Goal: Information Seeking & Learning: Learn about a topic

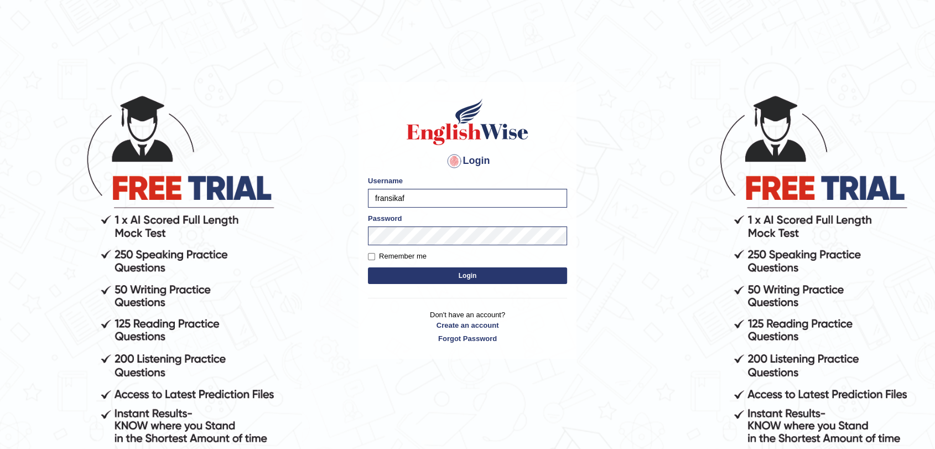
click at [397, 276] on button "Login" at bounding box center [467, 275] width 199 height 17
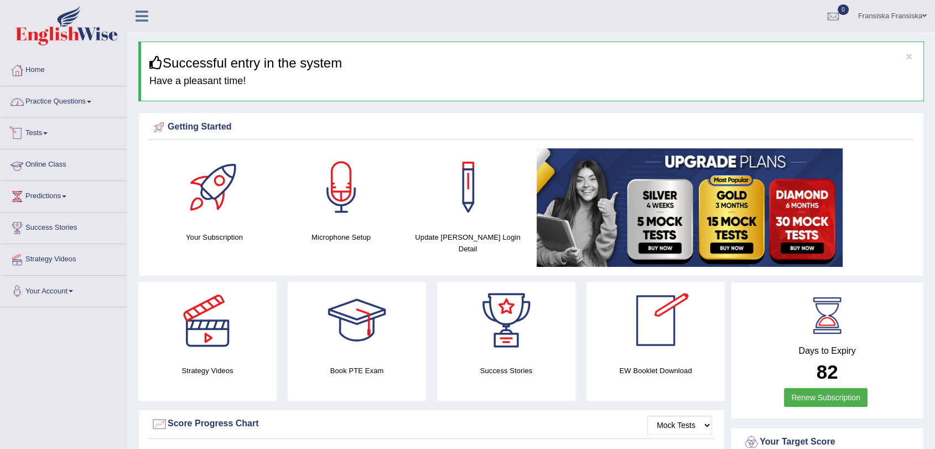
click at [62, 105] on link "Practice Questions" at bounding box center [64, 100] width 126 height 28
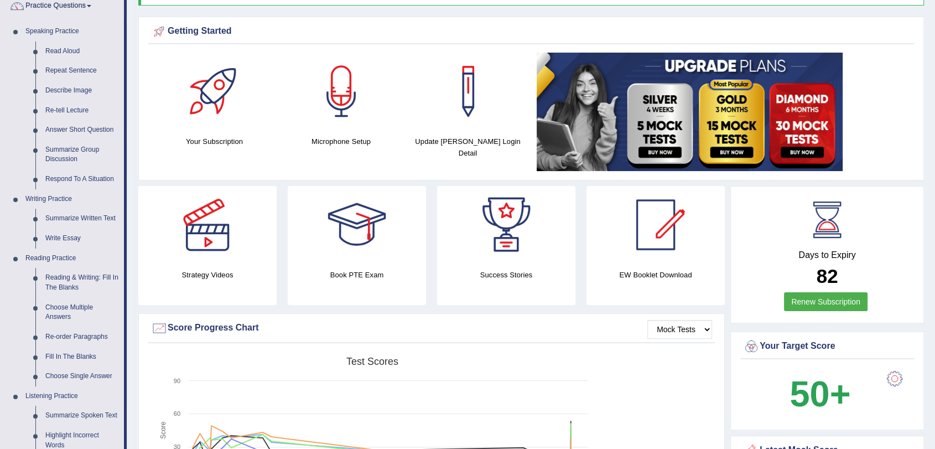
scroll to position [123, 0]
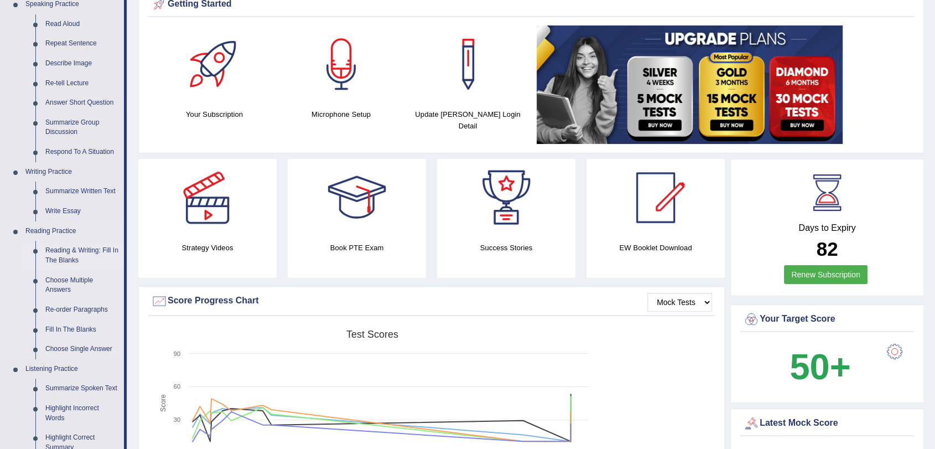
click at [65, 256] on link "Reading & Writing: Fill In The Blanks" at bounding box center [82, 255] width 84 height 29
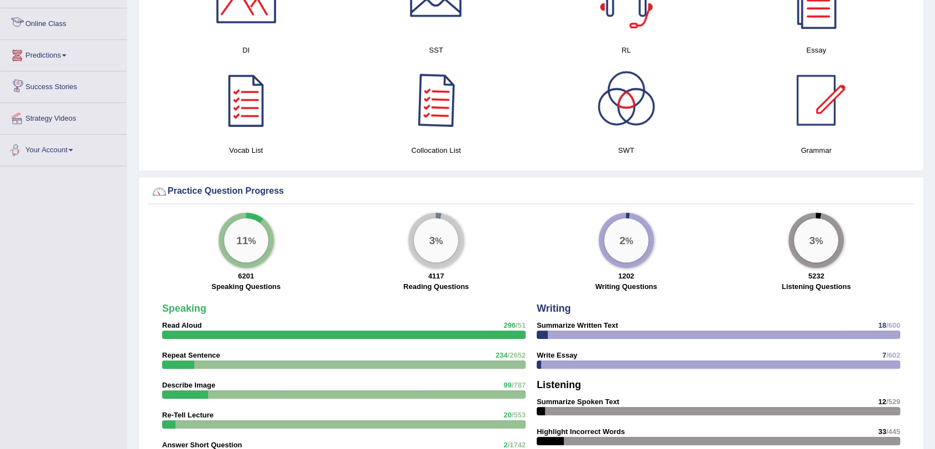
scroll to position [668, 0]
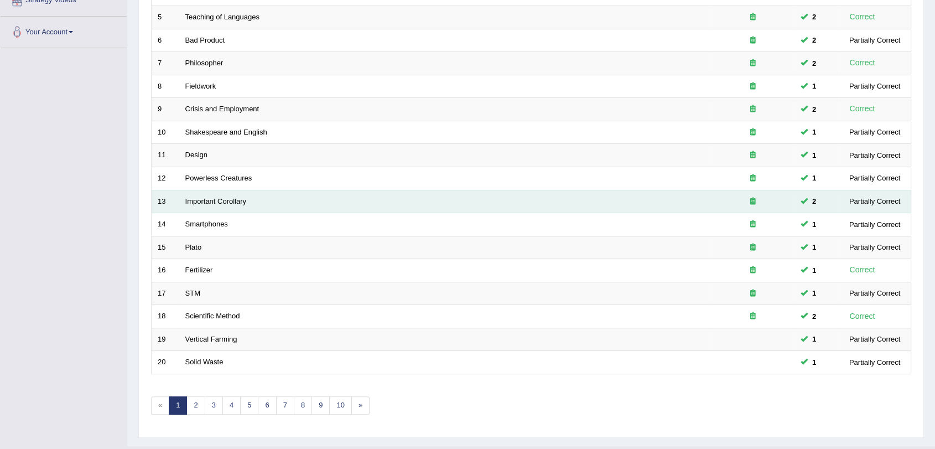
scroll to position [283, 0]
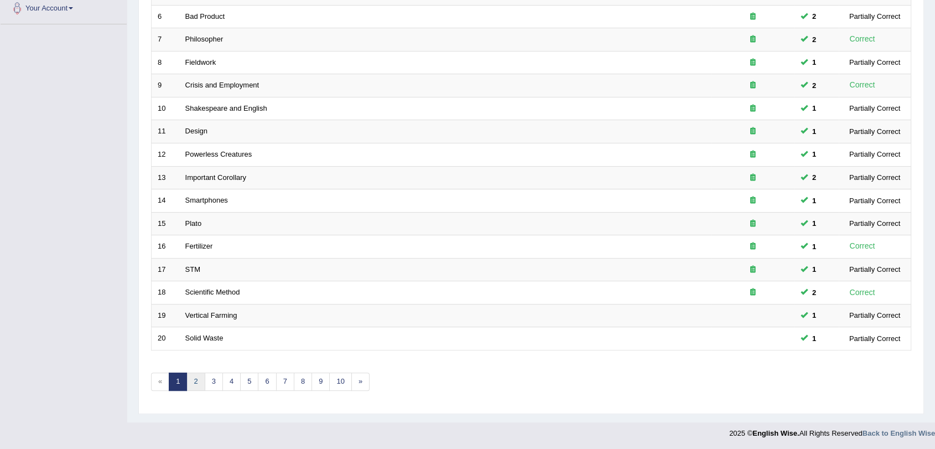
click at [198, 387] on link "2" at bounding box center [195, 381] width 18 height 18
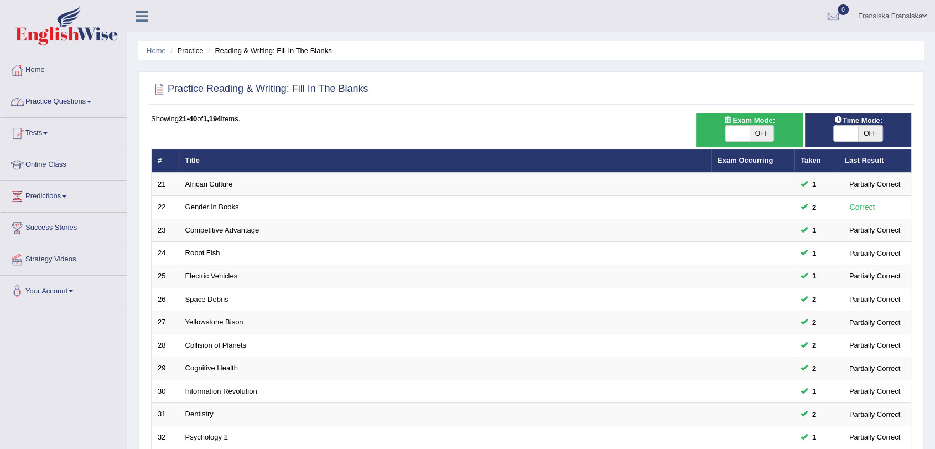
click at [61, 102] on link "Practice Questions" at bounding box center [64, 100] width 126 height 28
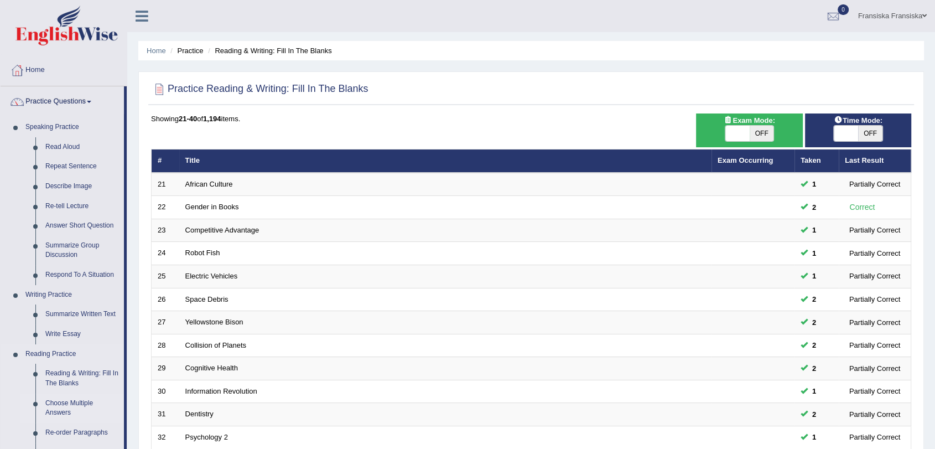
click at [73, 409] on link "Choose Multiple Answers" at bounding box center [82, 407] width 84 height 29
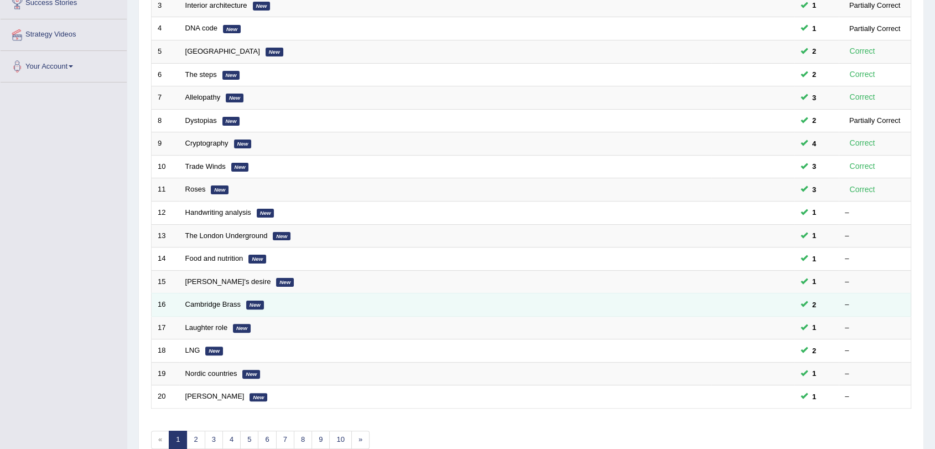
scroll to position [246, 0]
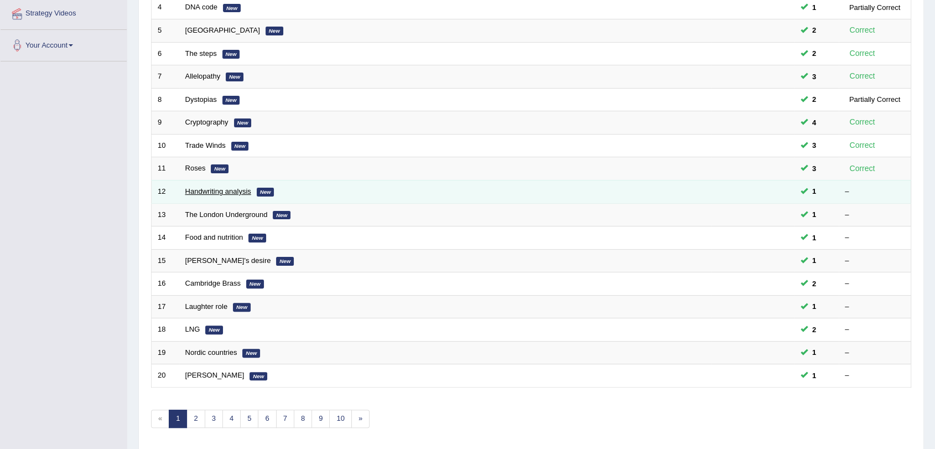
click at [230, 191] on link "Handwriting analysis" at bounding box center [218, 191] width 66 height 8
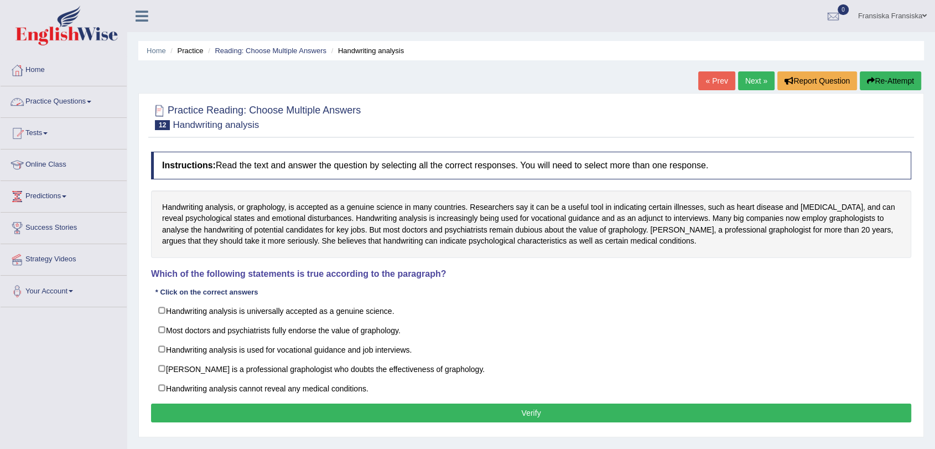
click at [87, 99] on link "Practice Questions" at bounding box center [64, 100] width 126 height 28
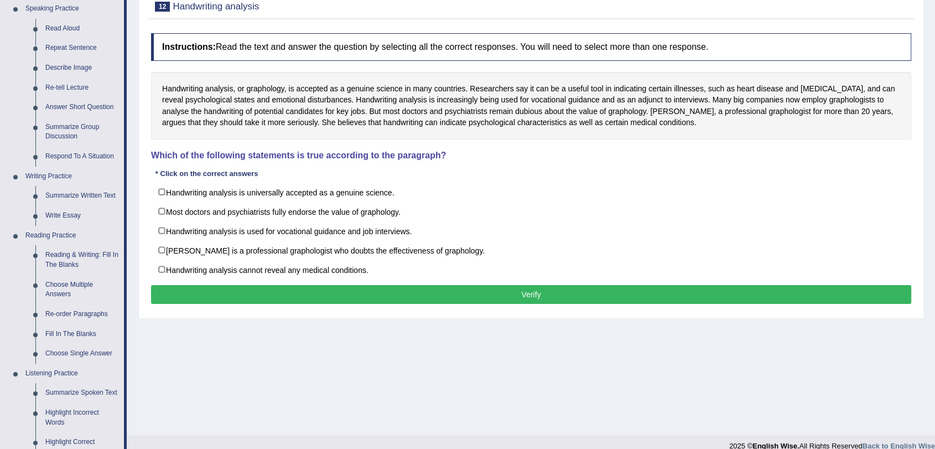
scroll to position [123, 0]
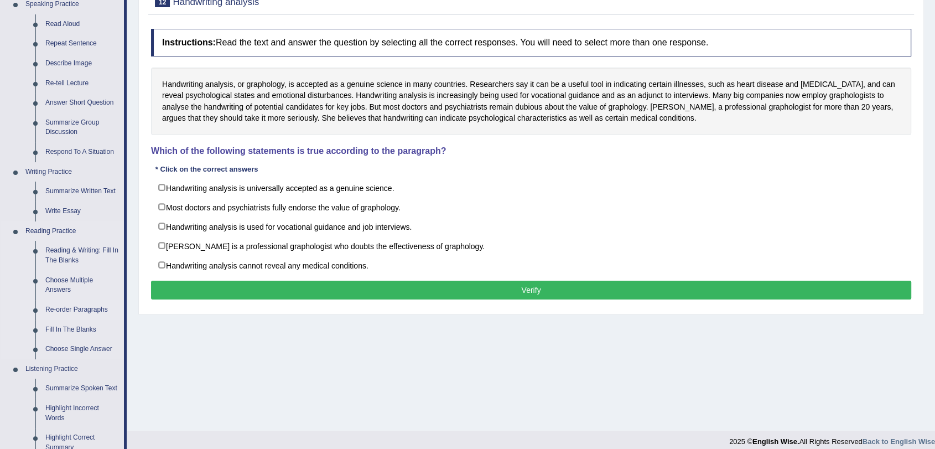
click at [61, 310] on link "Re-order Paragraphs" at bounding box center [82, 310] width 84 height 20
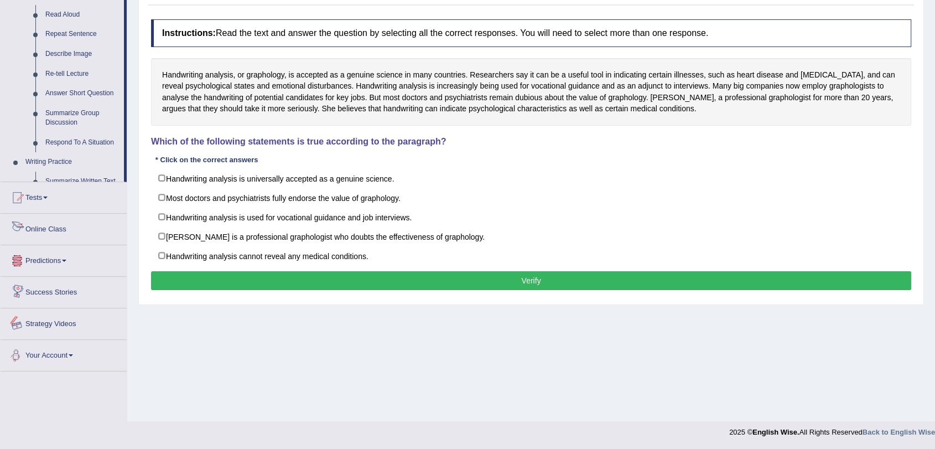
scroll to position [447, 0]
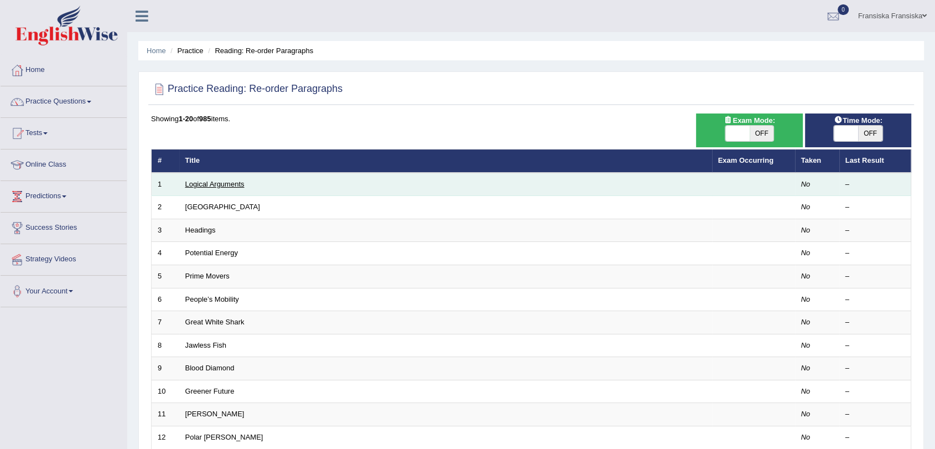
click at [214, 181] on link "Logical Arguments" at bounding box center [214, 184] width 59 height 8
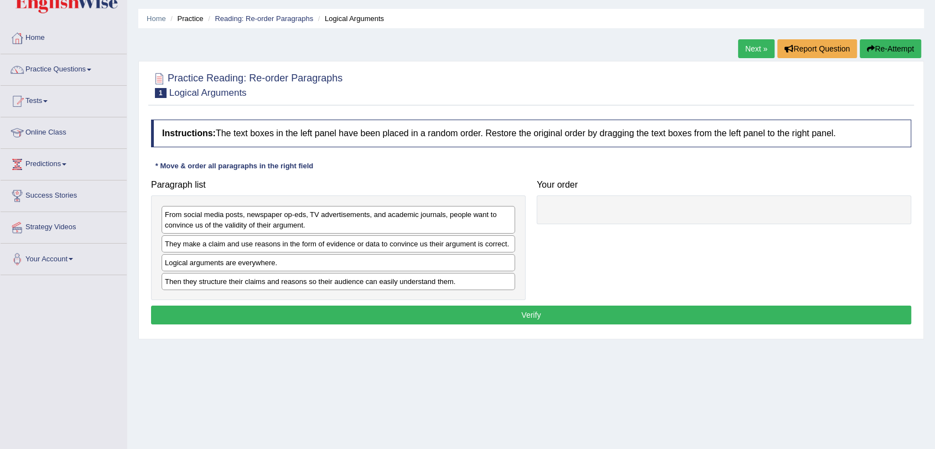
scroll to position [61, 0]
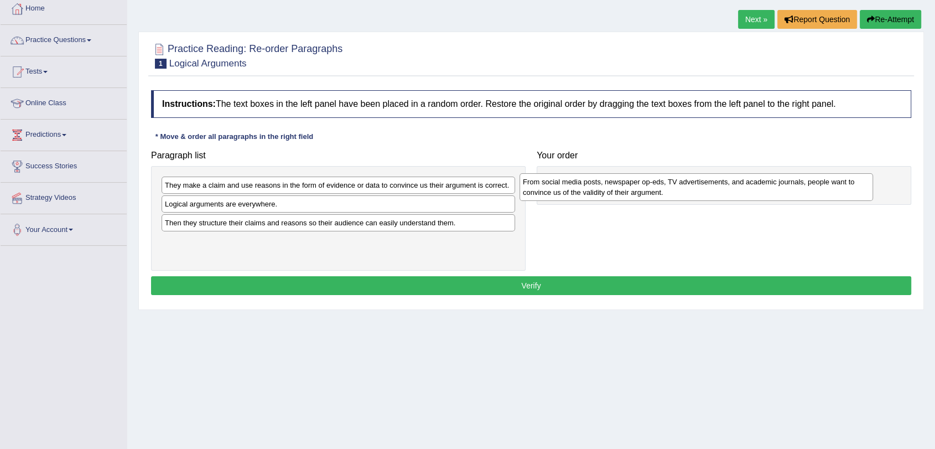
drag, startPoint x: 330, startPoint y: 195, endPoint x: 688, endPoint y: 191, distance: 358.0
click at [688, 191] on div "From social media posts, newspaper op-eds, TV advertisements, and academic jour…" at bounding box center [697, 187] width 354 height 28
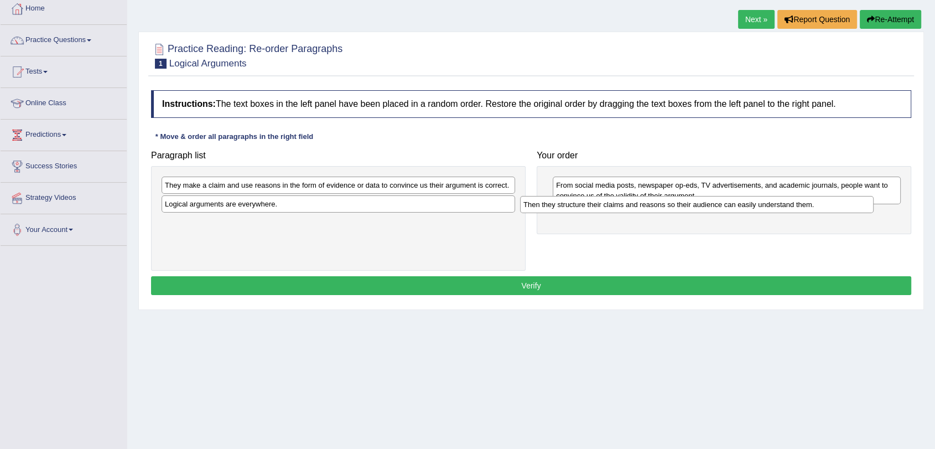
drag, startPoint x: 447, startPoint y: 224, endPoint x: 811, endPoint y: 207, distance: 363.9
click at [811, 207] on div "Then they structure their claims and reasons so their audience can easily under…" at bounding box center [697, 204] width 354 height 17
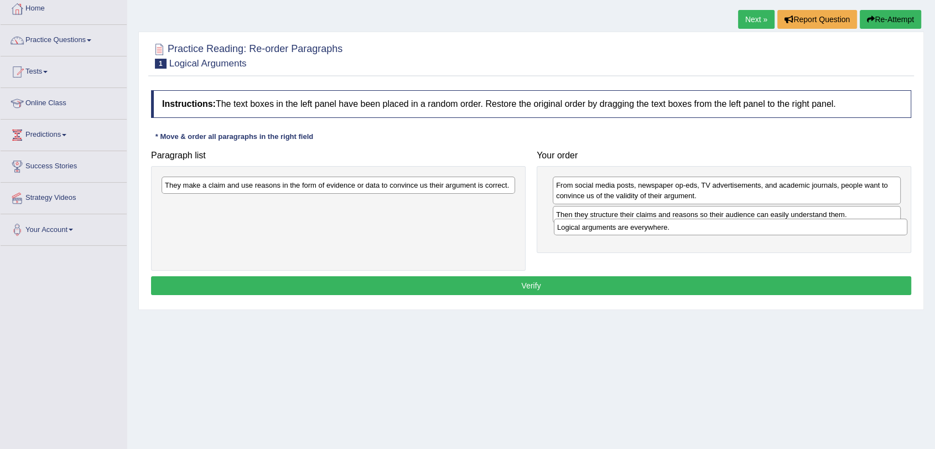
drag, startPoint x: 461, startPoint y: 209, endPoint x: 854, endPoint y: 232, distance: 392.9
click at [854, 232] on div "Logical arguments are everywhere." at bounding box center [731, 227] width 354 height 17
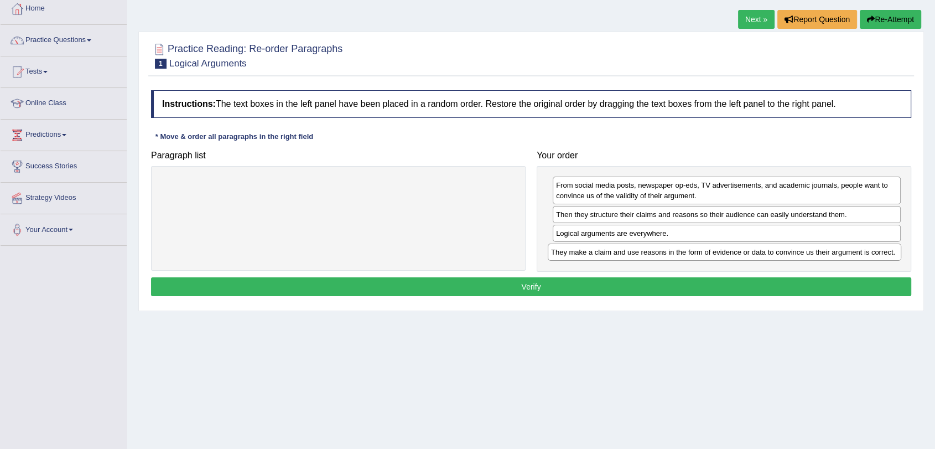
drag, startPoint x: 434, startPoint y: 186, endPoint x: 820, endPoint y: 253, distance: 391.9
click at [820, 253] on div "They make a claim and use reasons in the form of evidence or data to convince u…" at bounding box center [725, 251] width 354 height 17
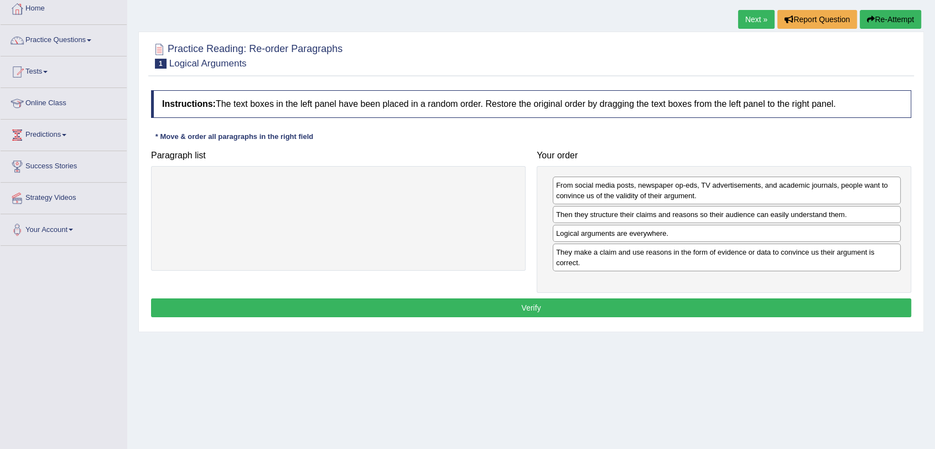
click at [771, 308] on button "Verify" at bounding box center [531, 307] width 760 height 19
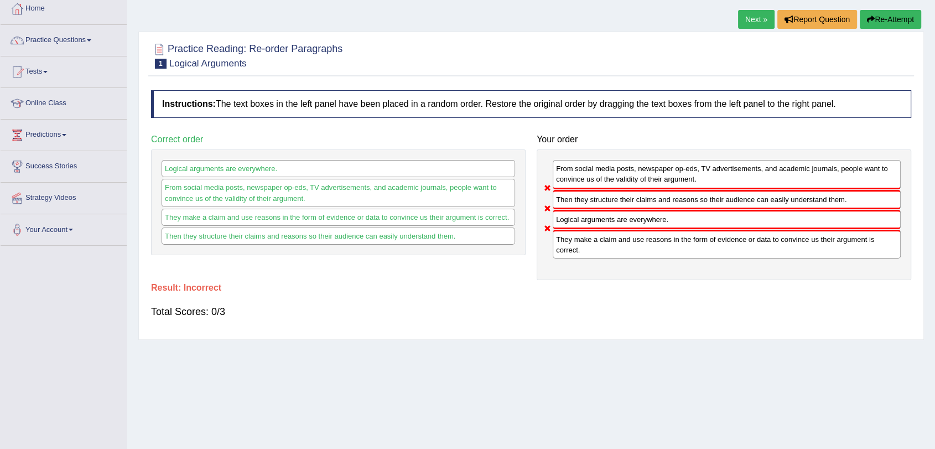
click at [881, 18] on button "Re-Attempt" at bounding box center [890, 19] width 61 height 19
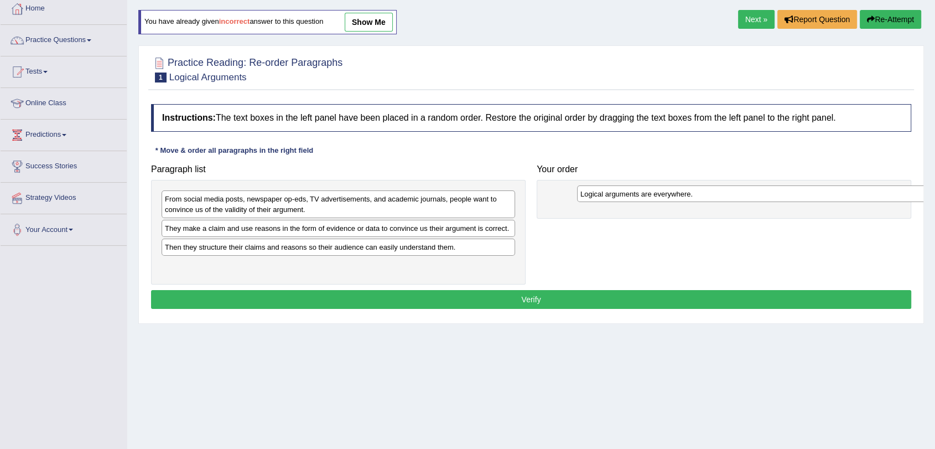
drag, startPoint x: 329, startPoint y: 248, endPoint x: 714, endPoint y: 197, distance: 389.0
click at [714, 197] on div "Logical arguments are everywhere." at bounding box center [754, 193] width 354 height 17
drag, startPoint x: 445, startPoint y: 219, endPoint x: 604, endPoint y: 231, distance: 159.3
click at [604, 231] on div "Paragraph list From social media posts, newspaper op-eds, TV advertisements, an…" at bounding box center [531, 222] width 771 height 126
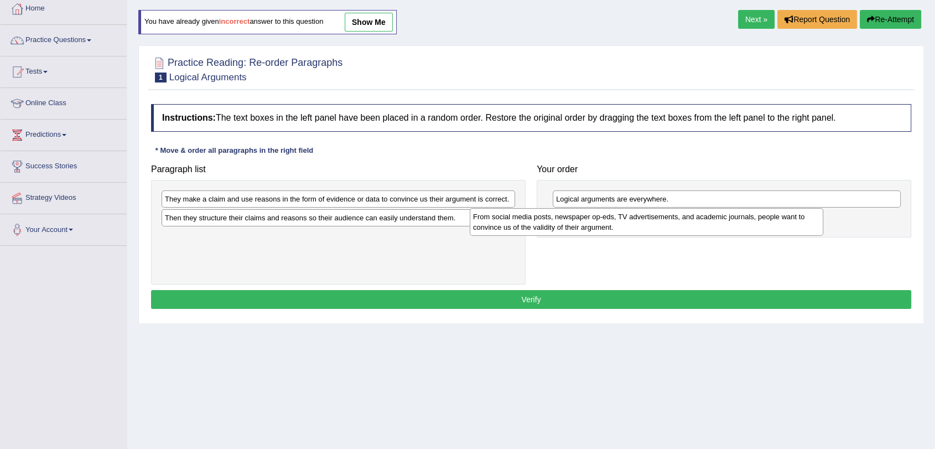
drag, startPoint x: 465, startPoint y: 210, endPoint x: 785, endPoint y: 227, distance: 320.2
click at [785, 227] on div "From social media posts, newspaper op-eds, TV advertisements, and academic jour…" at bounding box center [647, 222] width 354 height 28
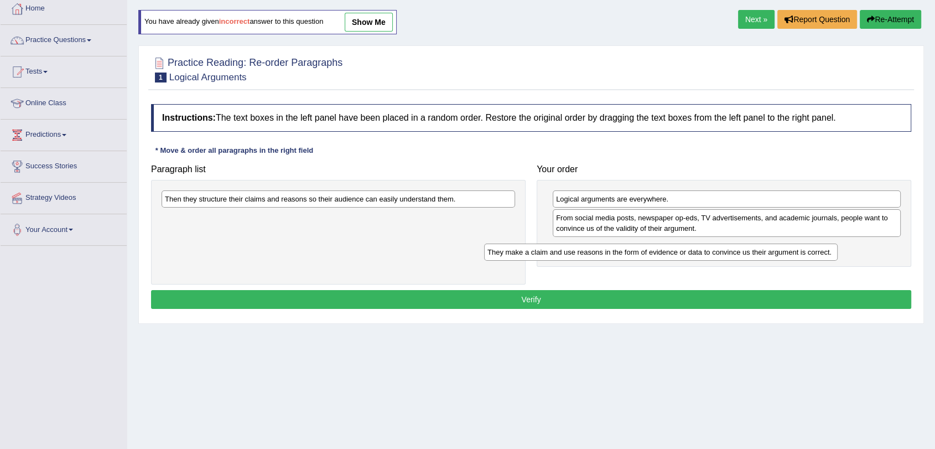
drag, startPoint x: 450, startPoint y: 205, endPoint x: 773, endPoint y: 258, distance: 326.8
click at [773, 258] on div "They make a claim and use reasons in the form of evidence or data to convince u…" at bounding box center [661, 251] width 354 height 17
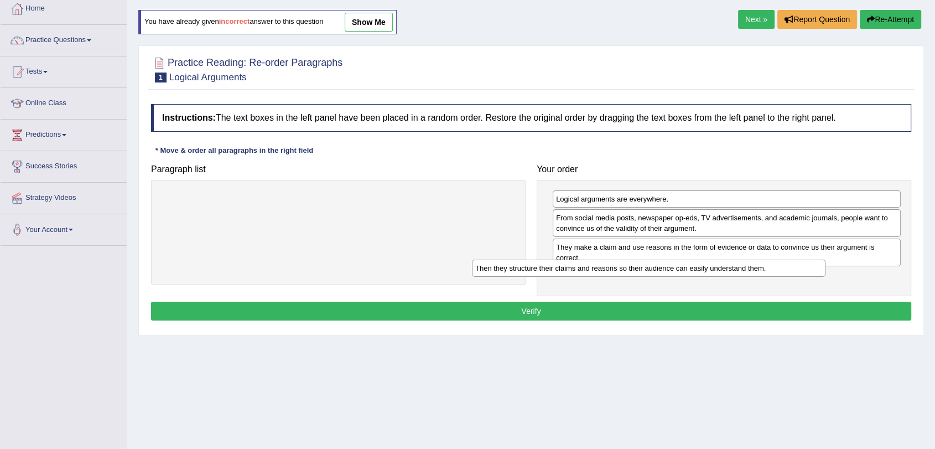
drag, startPoint x: 444, startPoint y: 199, endPoint x: 786, endPoint y: 279, distance: 351.2
click at [786, 277] on div "Then they structure their claims and reasons so their audience can easily under…" at bounding box center [649, 267] width 354 height 17
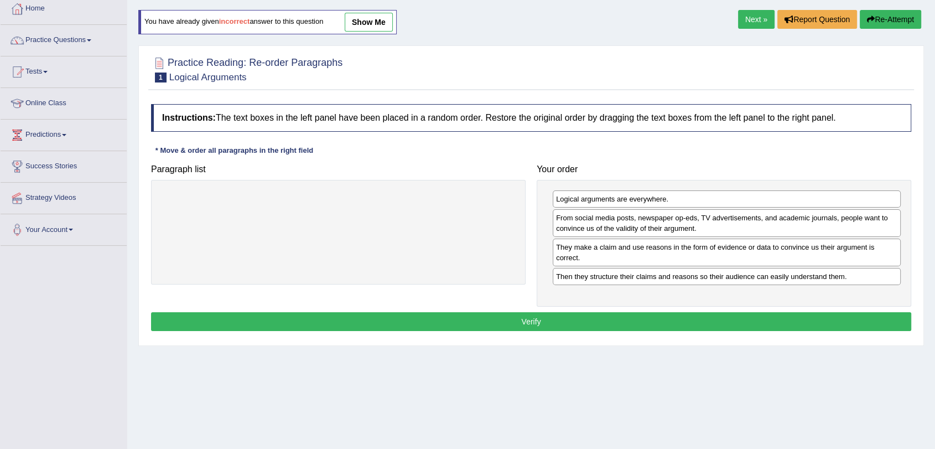
click at [718, 312] on button "Verify" at bounding box center [531, 321] width 760 height 19
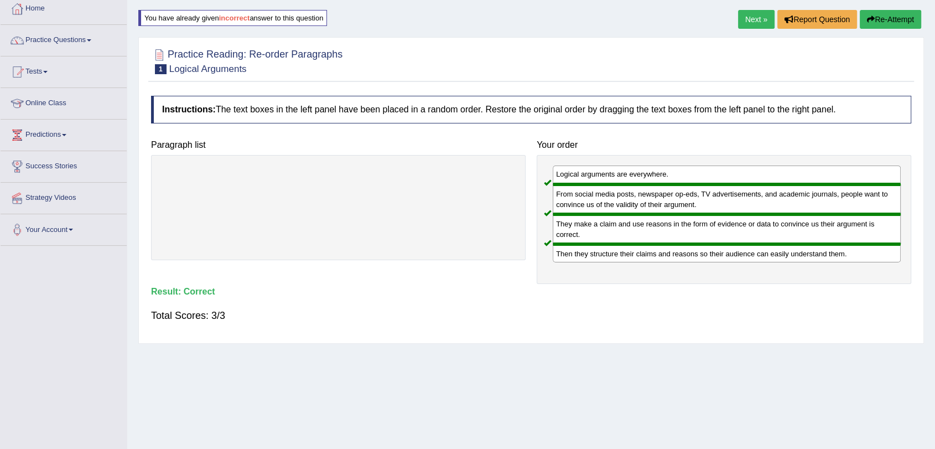
click at [655, 335] on div "Instructions: The text boxes in the left panel have been placed in a random ord…" at bounding box center [531, 213] width 766 height 247
click at [746, 30] on div "Next » Report Question Re-Attempt" at bounding box center [831, 21] width 186 height 22
click at [60, 48] on link "Practice Questions" at bounding box center [64, 39] width 126 height 28
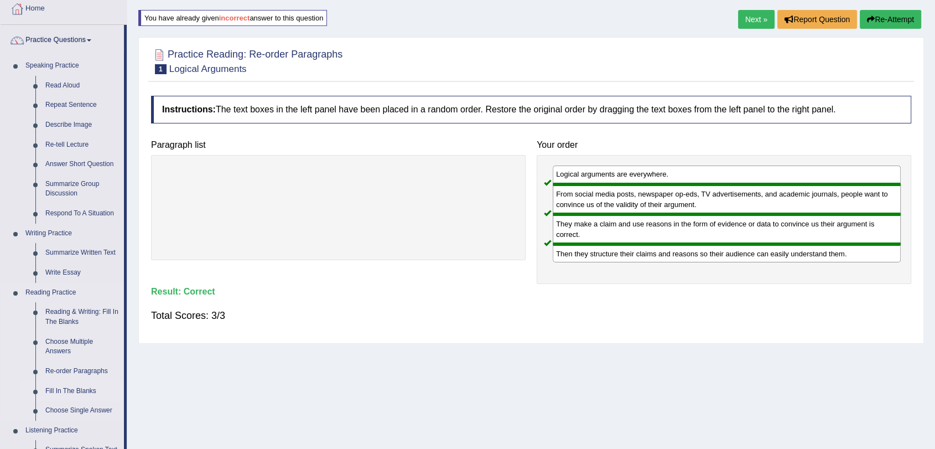
click at [75, 391] on link "Fill In The Blanks" at bounding box center [82, 391] width 84 height 20
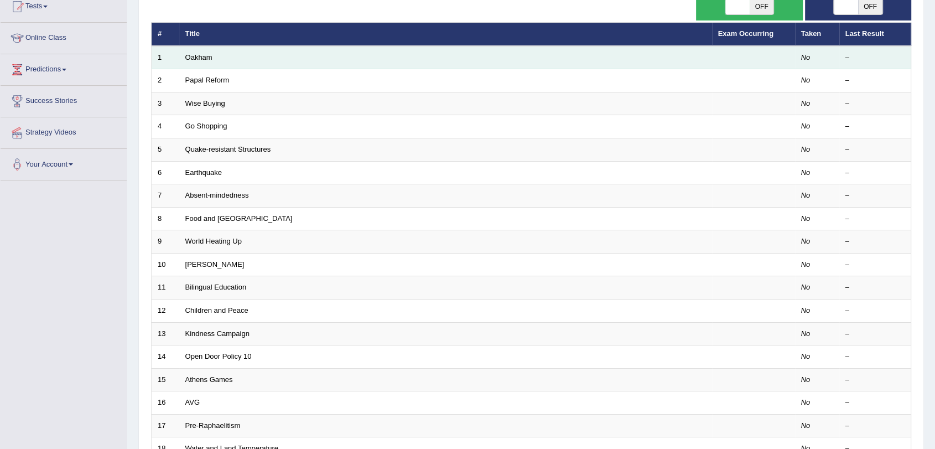
scroll to position [61, 0]
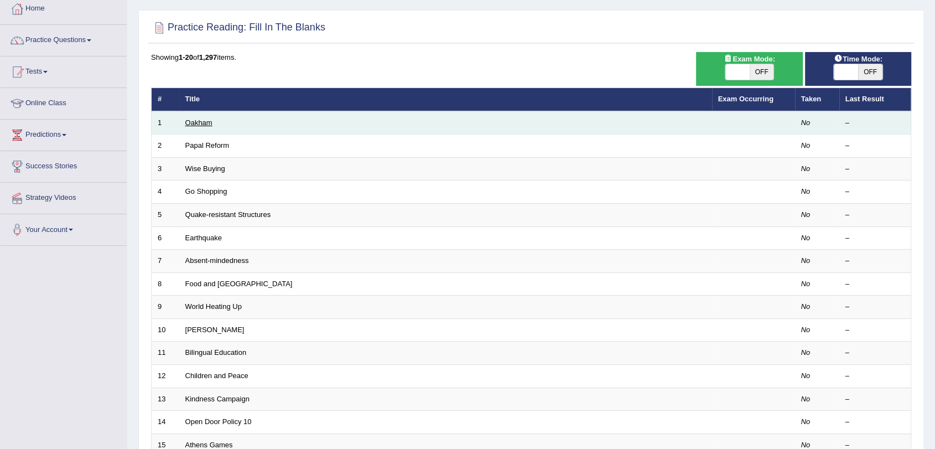
click at [198, 122] on link "Oakham" at bounding box center [198, 122] width 27 height 8
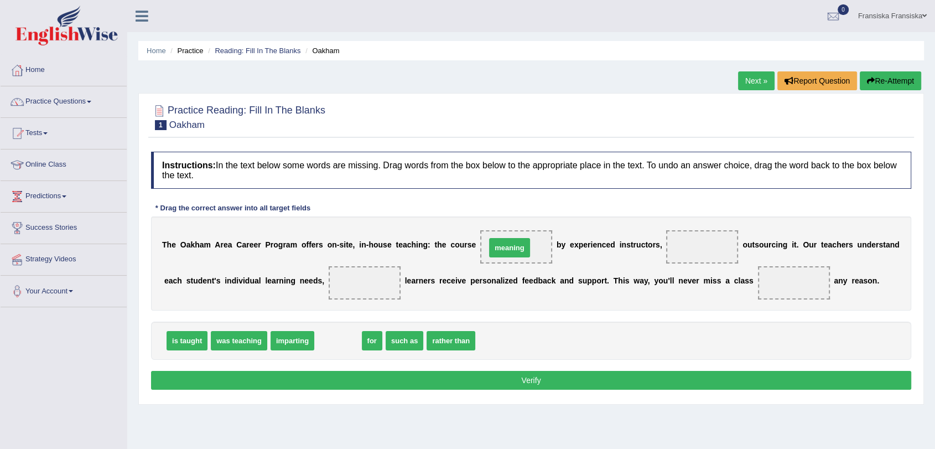
drag, startPoint x: 341, startPoint y: 342, endPoint x: 513, endPoint y: 249, distance: 195.1
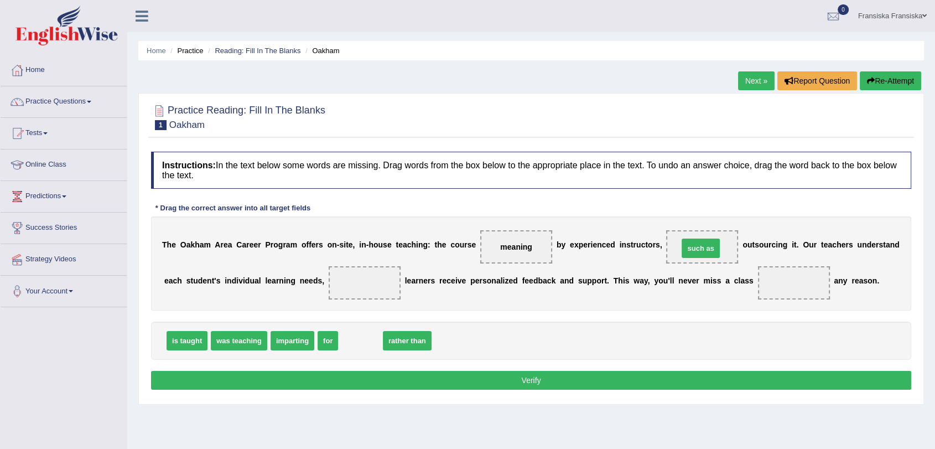
drag, startPoint x: 361, startPoint y: 344, endPoint x: 702, endPoint y: 251, distance: 352.6
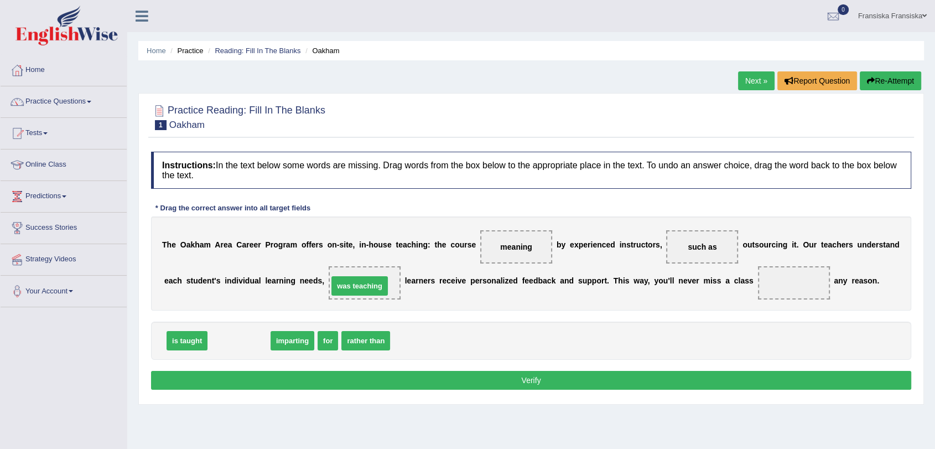
drag, startPoint x: 251, startPoint y: 339, endPoint x: 372, endPoint y: 284, distance: 132.5
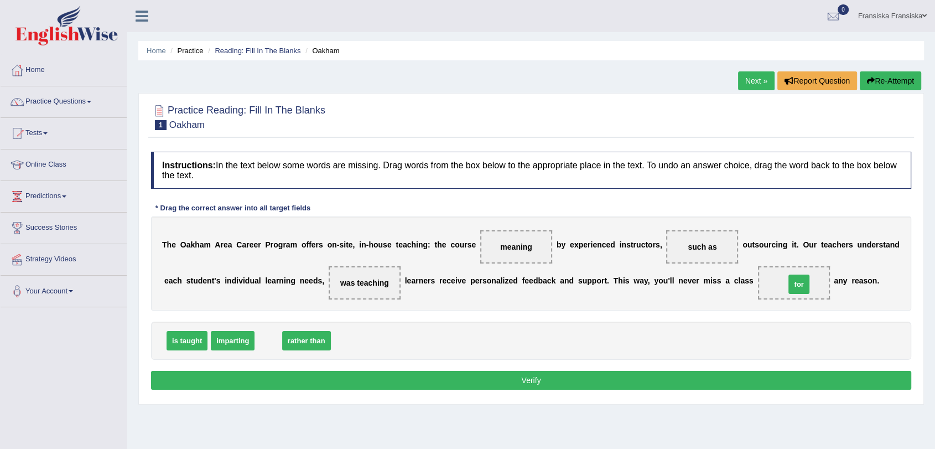
drag, startPoint x: 273, startPoint y: 341, endPoint x: 804, endPoint y: 284, distance: 533.6
click at [323, 382] on button "Verify" at bounding box center [531, 380] width 760 height 19
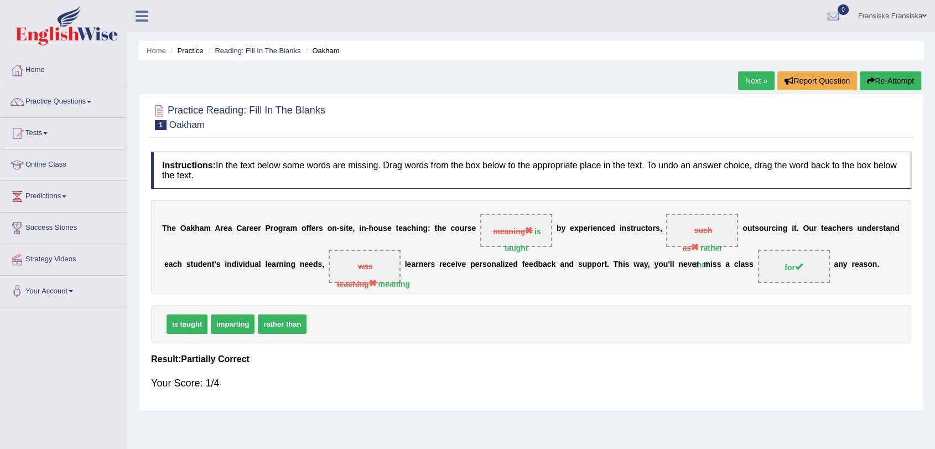
click at [765, 80] on link "Next »" at bounding box center [756, 80] width 37 height 19
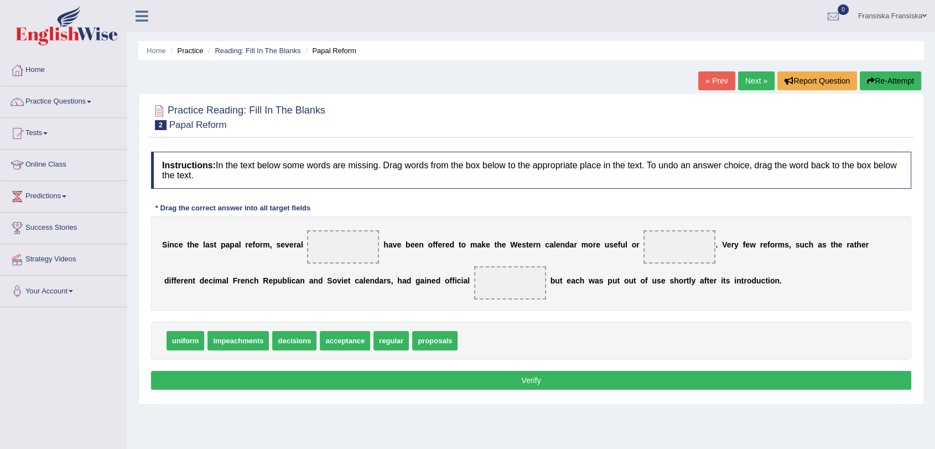
click at [467, 250] on div "S i n c e t h e l a s t p a p a l r e f o r m , s e v e r a l h a v e b e e n o…" at bounding box center [531, 263] width 760 height 94
drag, startPoint x: 348, startPoint y: 345, endPoint x: 346, endPoint y: 259, distance: 85.8
drag, startPoint x: 333, startPoint y: 242, endPoint x: 461, endPoint y: 345, distance: 164.5
drag, startPoint x: 403, startPoint y: 341, endPoint x: 379, endPoint y: 254, distance: 89.5
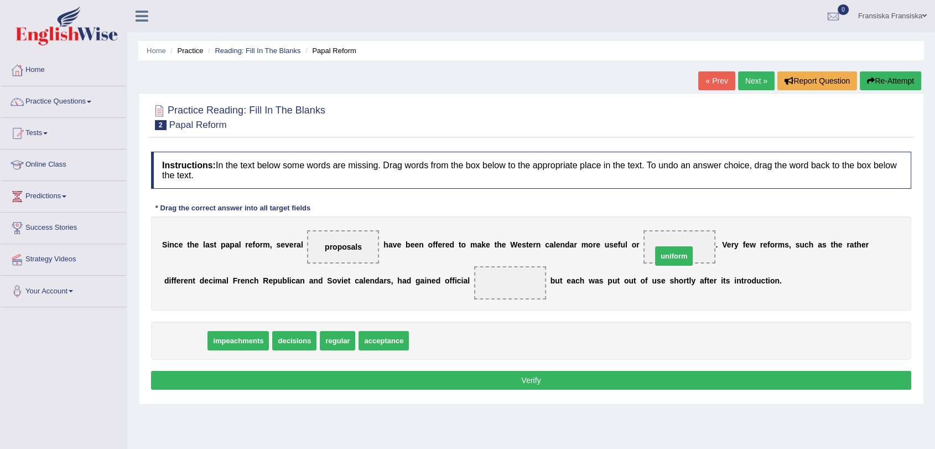
drag, startPoint x: 200, startPoint y: 344, endPoint x: 690, endPoint y: 258, distance: 497.6
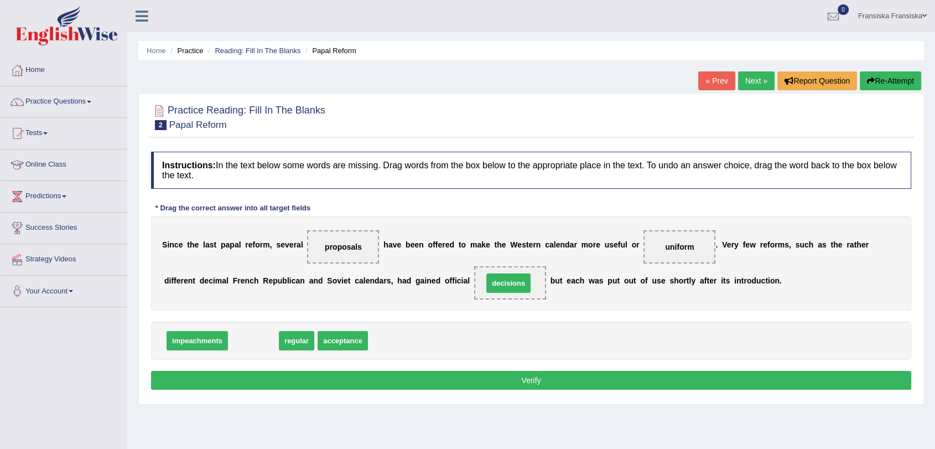
drag, startPoint x: 243, startPoint y: 343, endPoint x: 498, endPoint y: 285, distance: 261.5
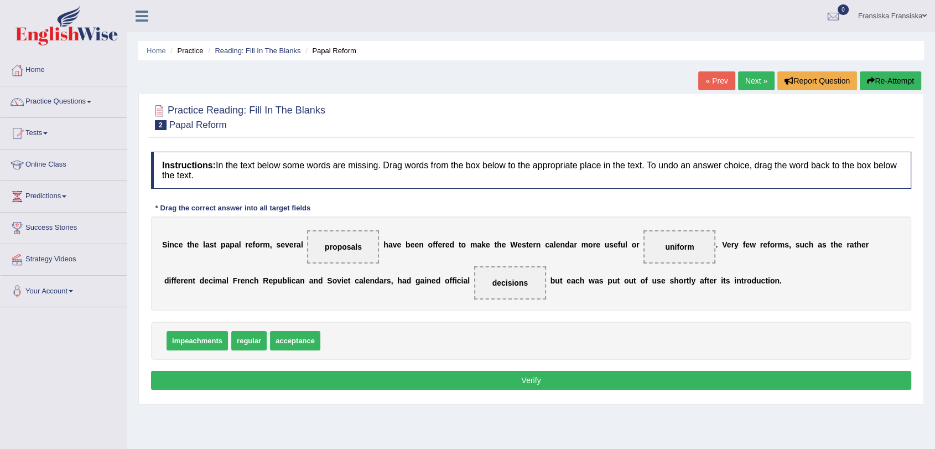
click at [406, 383] on button "Verify" at bounding box center [531, 380] width 760 height 19
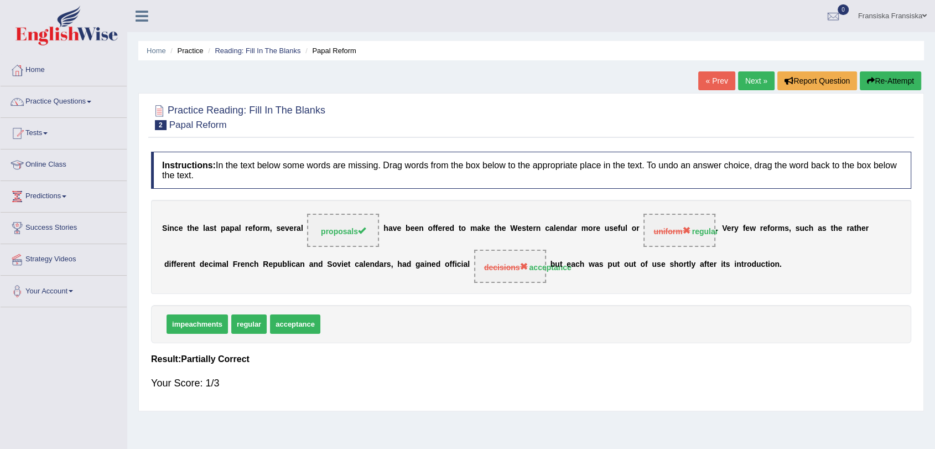
click at [876, 86] on button "Re-Attempt" at bounding box center [890, 80] width 61 height 19
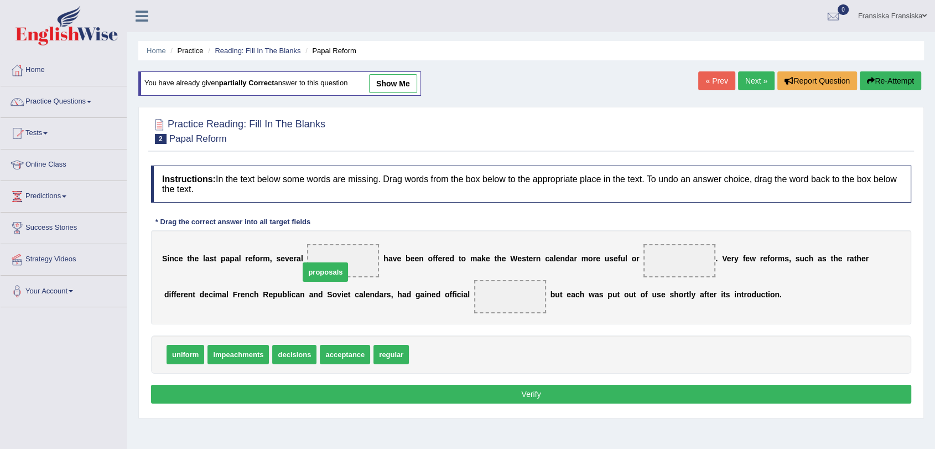
drag, startPoint x: 435, startPoint y: 349, endPoint x: 323, endPoint y: 262, distance: 142.3
drag, startPoint x: 336, startPoint y: 352, endPoint x: 502, endPoint y: 297, distance: 175.5
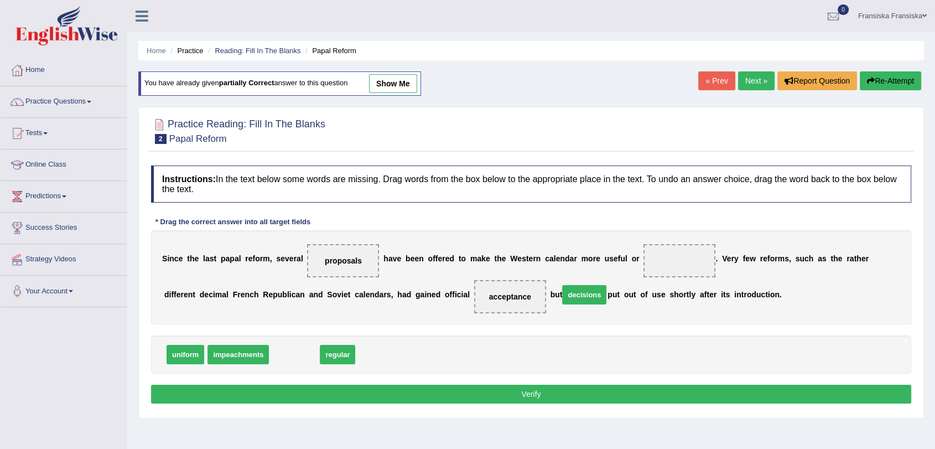
drag, startPoint x: 288, startPoint y: 353, endPoint x: 297, endPoint y: 336, distance: 19.3
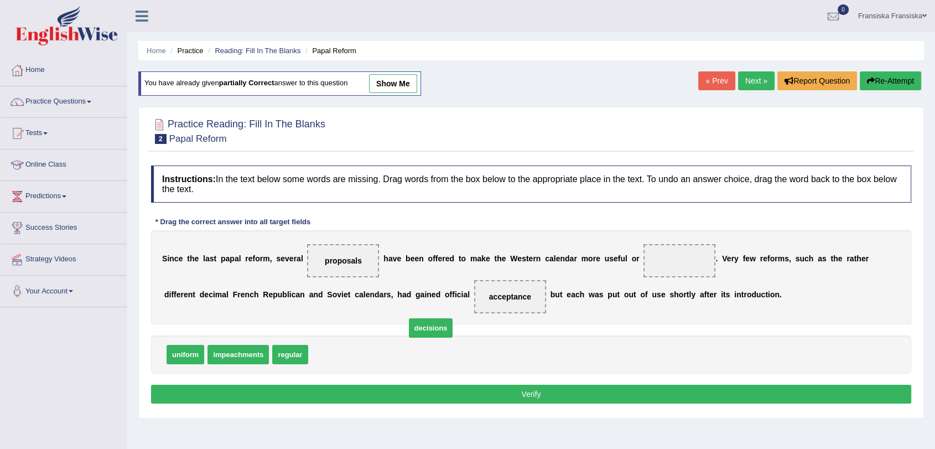
drag, startPoint x: 341, startPoint y: 352, endPoint x: 320, endPoint y: 340, distance: 24.3
drag, startPoint x: 296, startPoint y: 355, endPoint x: 678, endPoint y: 262, distance: 393.4
click at [531, 405] on div "Instructions: In the text below some words are missing. Drag words from the box…" at bounding box center [531, 286] width 766 height 252
click at [536, 397] on button "Verify" at bounding box center [531, 394] width 760 height 19
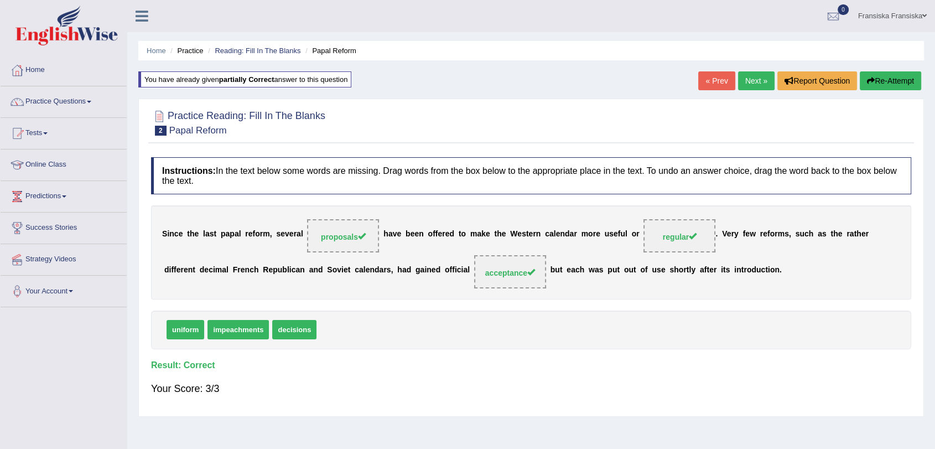
click at [753, 85] on link "Next »" at bounding box center [756, 80] width 37 height 19
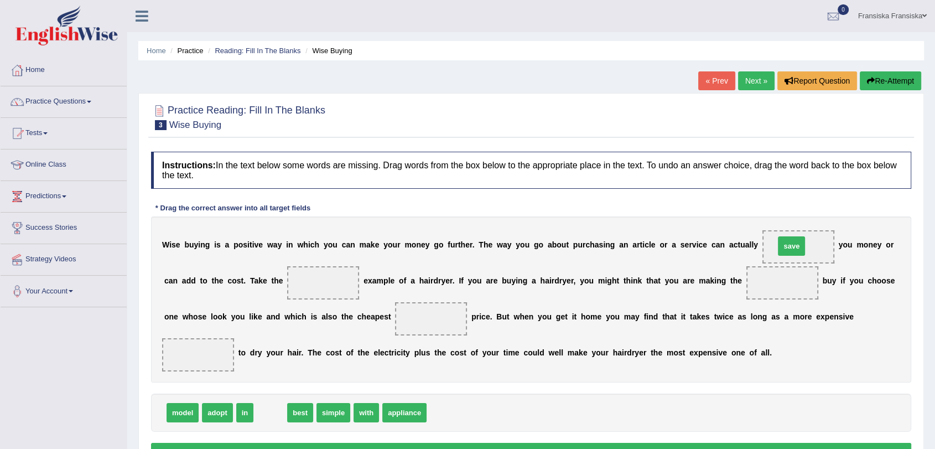
drag, startPoint x: 272, startPoint y: 413, endPoint x: 793, endPoint y: 246, distance: 547.1
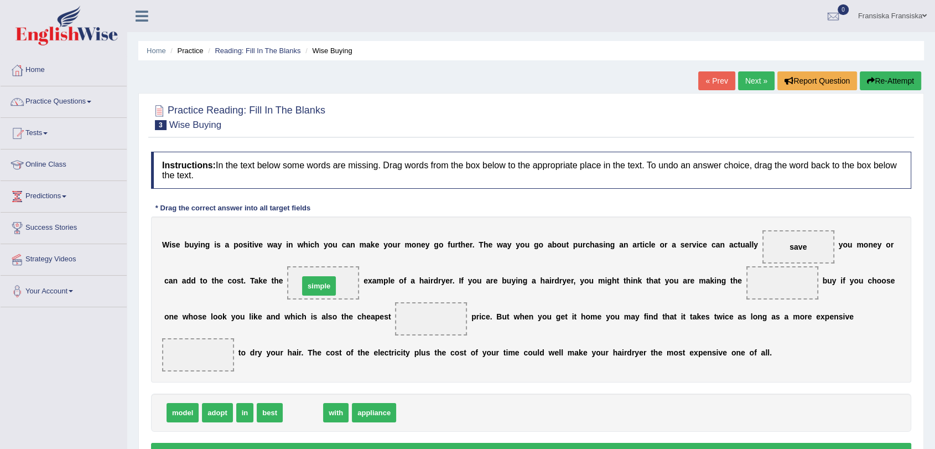
drag, startPoint x: 305, startPoint y: 413, endPoint x: 321, endPoint y: 287, distance: 127.1
drag, startPoint x: 186, startPoint y: 410, endPoint x: 223, endPoint y: 414, distance: 37.3
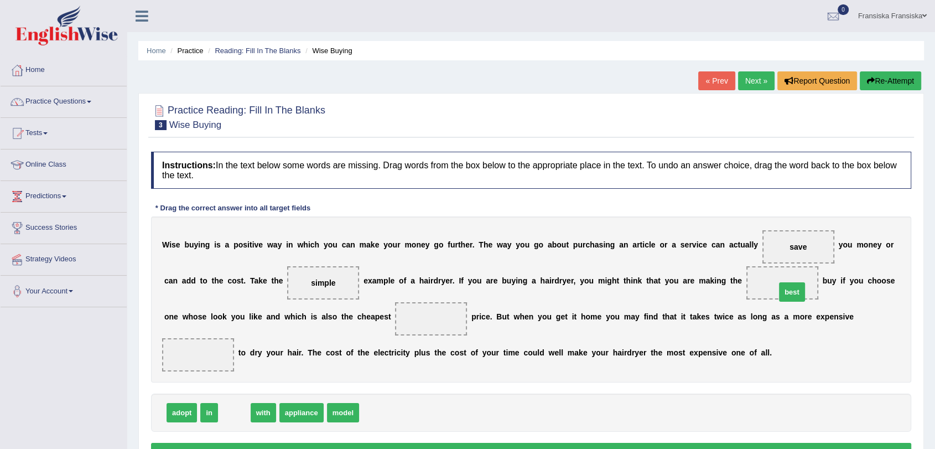
drag, startPoint x: 230, startPoint y: 413, endPoint x: 788, endPoint y: 293, distance: 570.6
drag, startPoint x: 235, startPoint y: 413, endPoint x: 236, endPoint y: 419, distance: 6.7
drag, startPoint x: 775, startPoint y: 284, endPoint x: 429, endPoint y: 323, distance: 347.3
drag, startPoint x: 288, startPoint y: 409, endPoint x: 790, endPoint y: 281, distance: 518.5
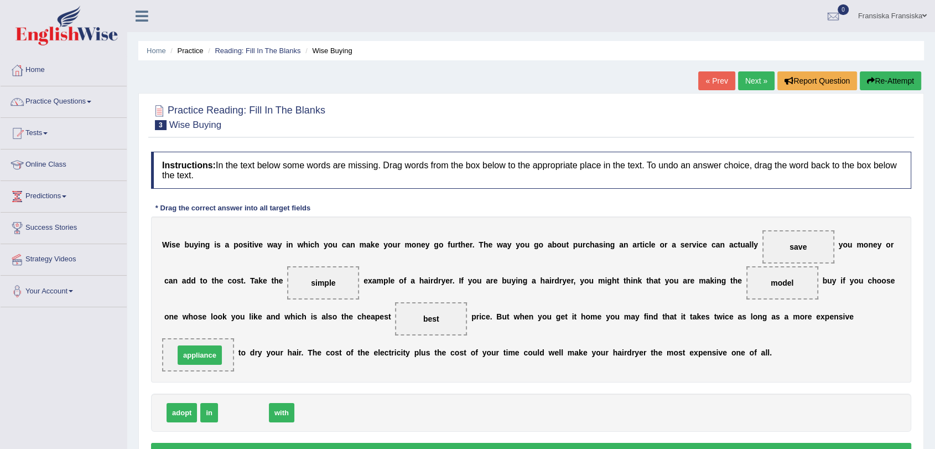
drag, startPoint x: 245, startPoint y: 414, endPoint x: 201, endPoint y: 357, distance: 72.3
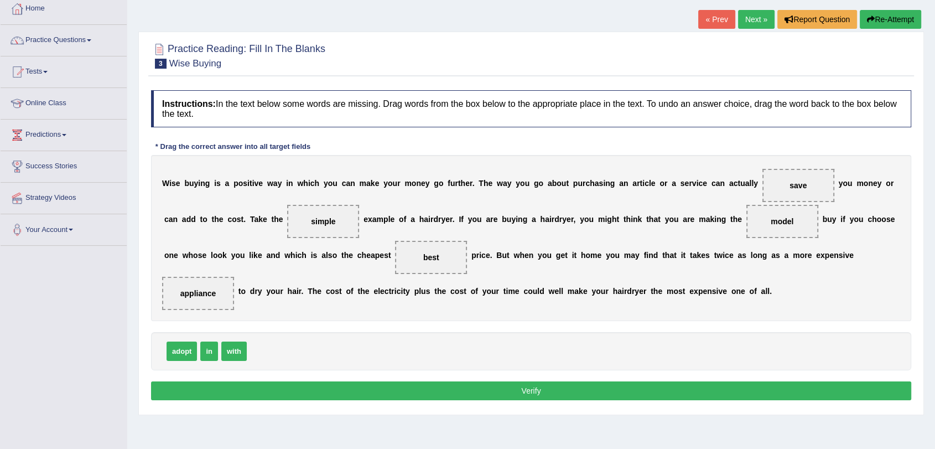
click at [287, 392] on button "Verify" at bounding box center [531, 390] width 760 height 19
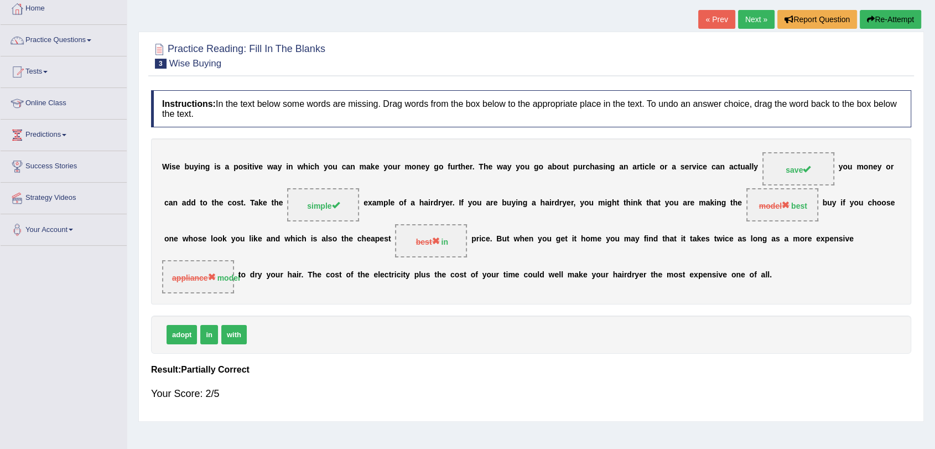
click at [752, 22] on link "Next »" at bounding box center [756, 19] width 37 height 19
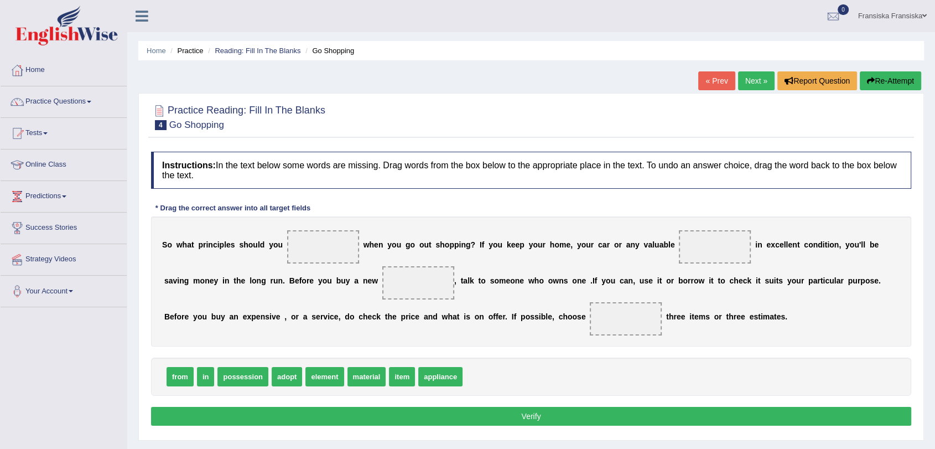
click at [777, 239] on div "S o w h a t p r i n c i p l e s s h o u l d y o u w h e n y o u g o o u t s h o…" at bounding box center [531, 281] width 760 height 130
click at [633, 365] on div "from in possession adopt element material item appliance" at bounding box center [531, 376] width 760 height 38
drag, startPoint x: 408, startPoint y: 380, endPoint x: 333, endPoint y: 258, distance: 143.9
drag, startPoint x: 412, startPoint y: 376, endPoint x: 735, endPoint y: 257, distance: 343.8
drag, startPoint x: 325, startPoint y: 252, endPoint x: 402, endPoint y: 283, distance: 82.9
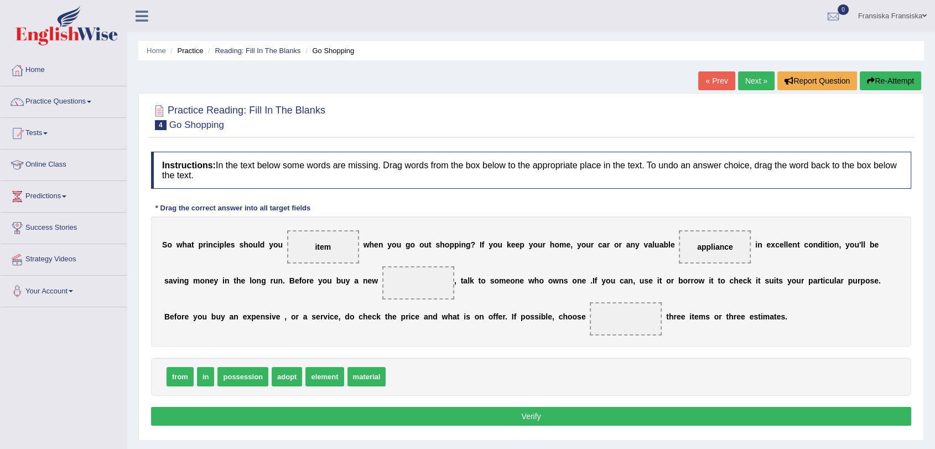
click at [407, 285] on div "S o w h a t p r i n c i p l e s s h o u l d y o u item w h e n y o u g o o u t …" at bounding box center [531, 281] width 760 height 130
drag, startPoint x: 316, startPoint y: 245, endPoint x: 409, endPoint y: 289, distance: 103.4
drag, startPoint x: 210, startPoint y: 378, endPoint x: 329, endPoint y: 254, distance: 172.2
drag, startPoint x: 320, startPoint y: 380, endPoint x: 643, endPoint y: 347, distance: 324.7
click at [617, 413] on button "Verify" at bounding box center [531, 416] width 760 height 19
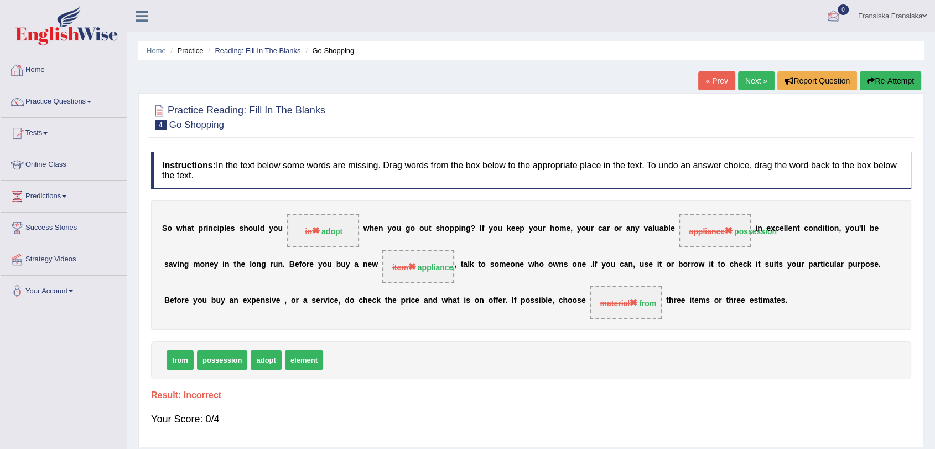
click at [45, 76] on link "Home" at bounding box center [64, 69] width 126 height 28
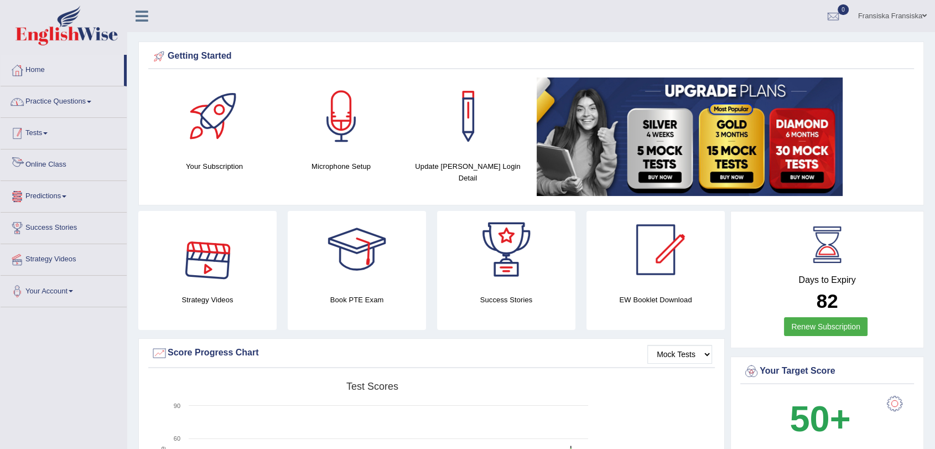
click at [88, 105] on link "Practice Questions" at bounding box center [64, 100] width 126 height 28
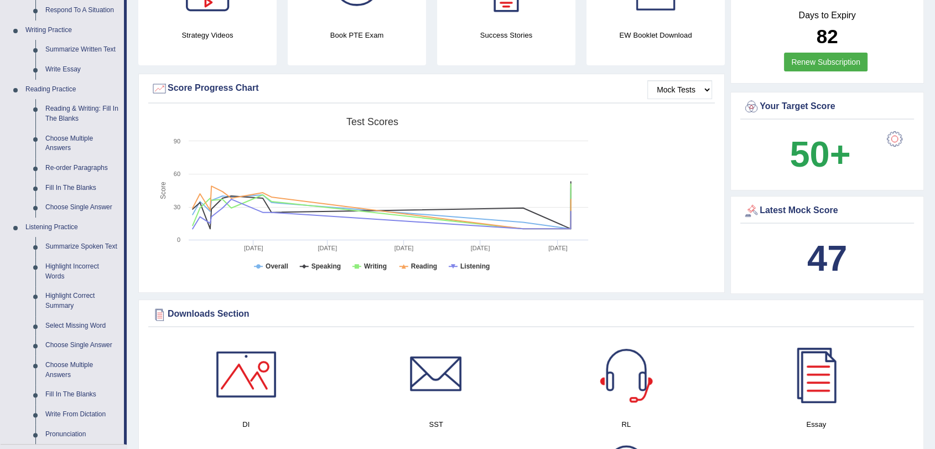
scroll to position [246, 0]
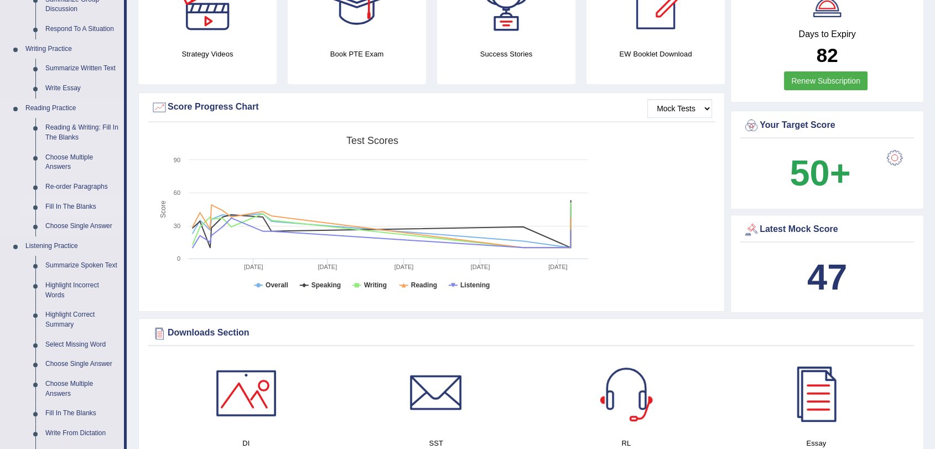
click at [94, 205] on link "Fill In The Blanks" at bounding box center [82, 207] width 84 height 20
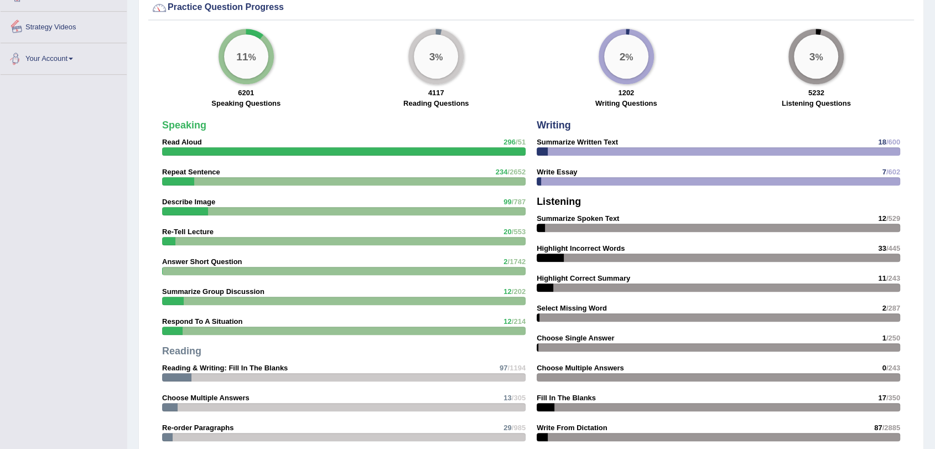
scroll to position [773, 0]
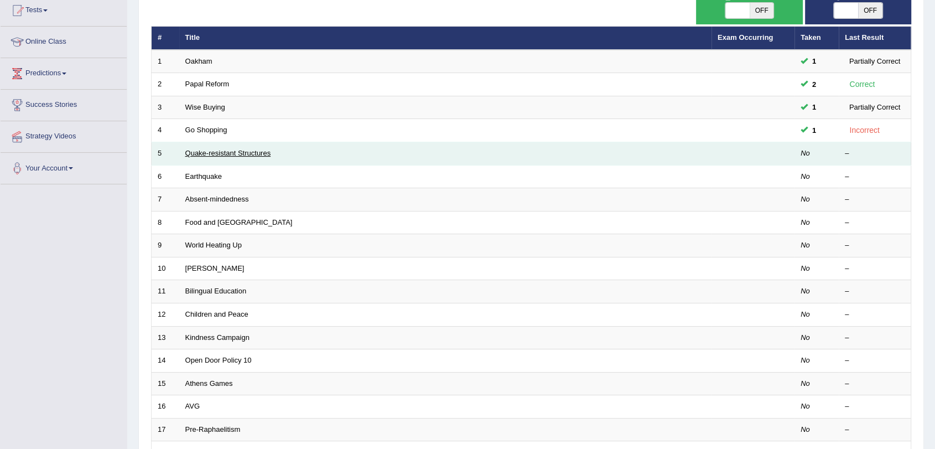
click at [216, 155] on link "Quake-resistant Structures" at bounding box center [228, 153] width 86 height 8
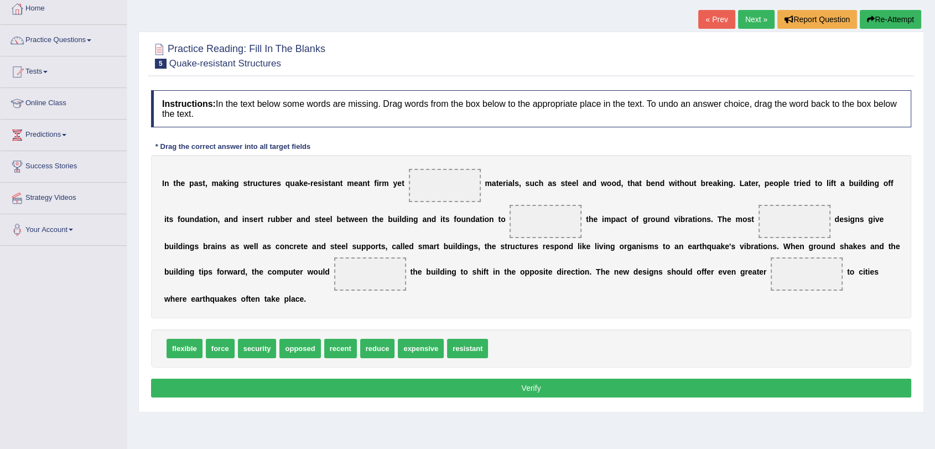
scroll to position [123, 0]
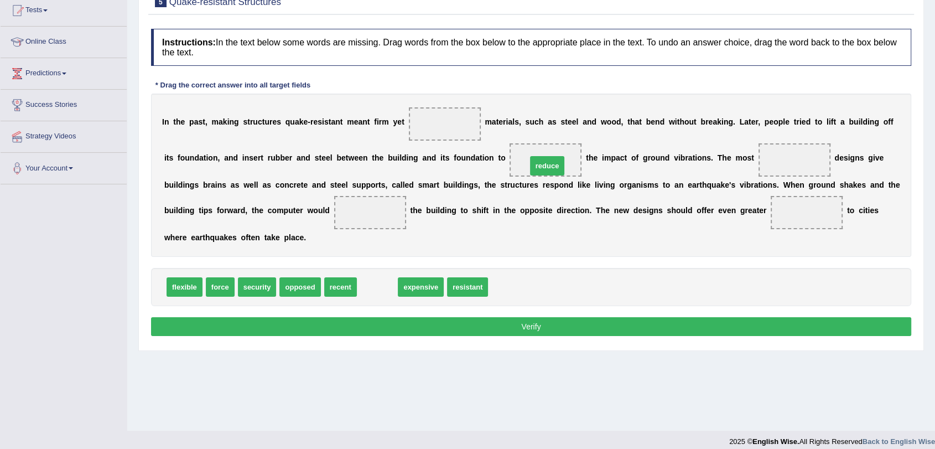
drag, startPoint x: 367, startPoint y: 288, endPoint x: 537, endPoint y: 167, distance: 208.6
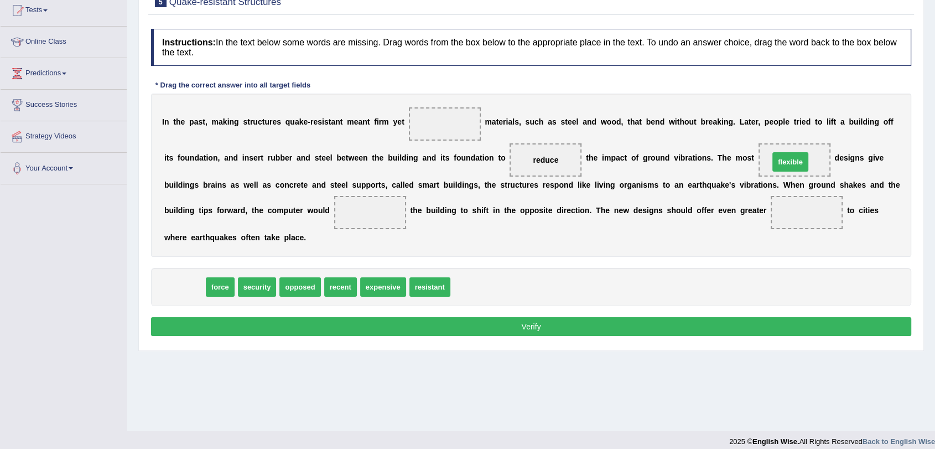
drag, startPoint x: 195, startPoint y: 293, endPoint x: 801, endPoint y: 168, distance: 618.6
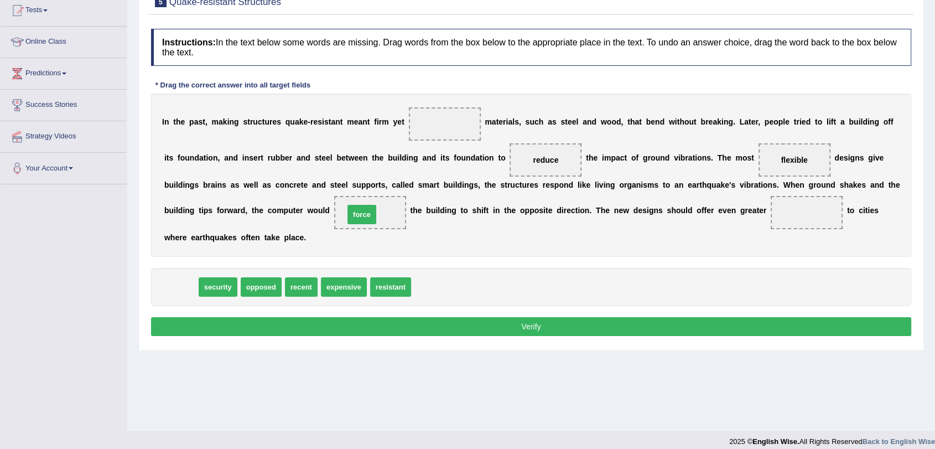
drag, startPoint x: 187, startPoint y: 294, endPoint x: 368, endPoint y: 222, distance: 194.7
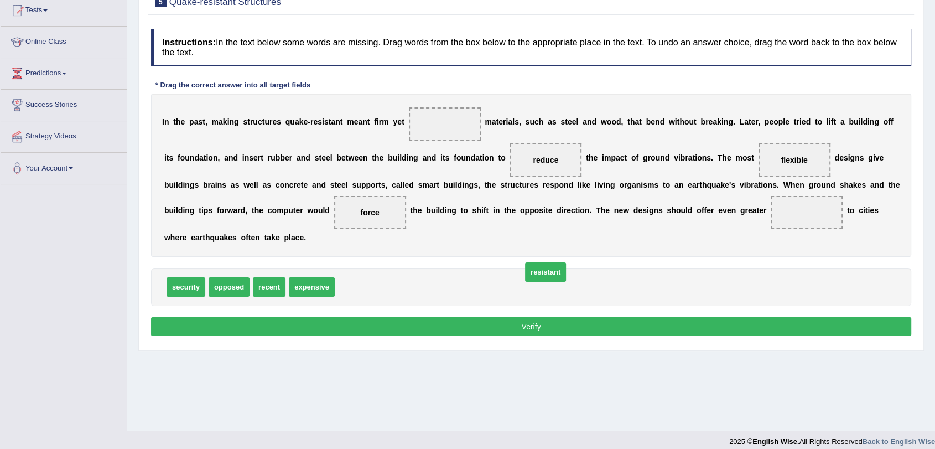
drag, startPoint x: 360, startPoint y: 292, endPoint x: 547, endPoint y: 277, distance: 187.6
click at [169, 284] on div "security opposed recent expensive resistant" at bounding box center [531, 287] width 760 height 38
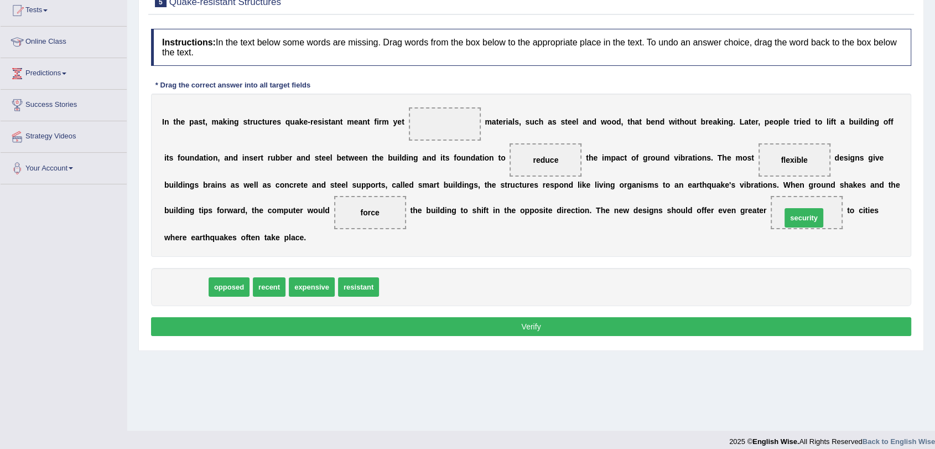
drag, startPoint x: 173, startPoint y: 290, endPoint x: 791, endPoint y: 221, distance: 621.8
drag, startPoint x: 201, startPoint y: 294, endPoint x: 455, endPoint y: 134, distance: 299.3
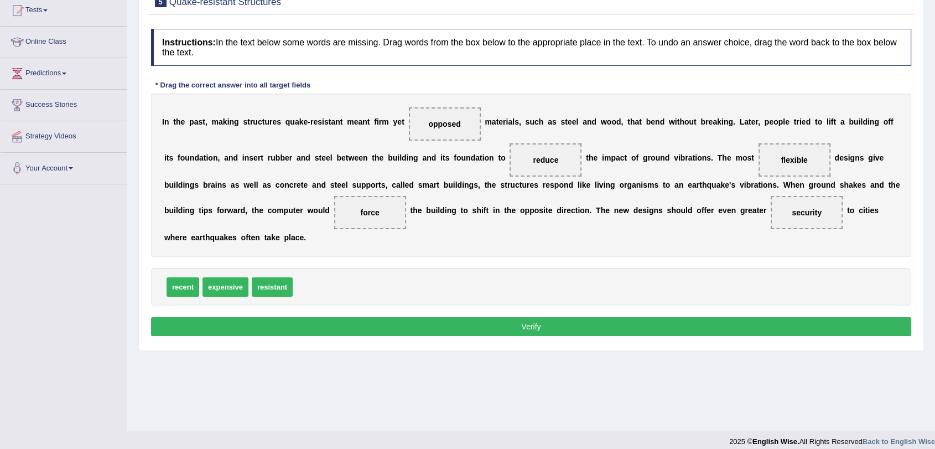
click at [557, 330] on button "Verify" at bounding box center [531, 326] width 760 height 19
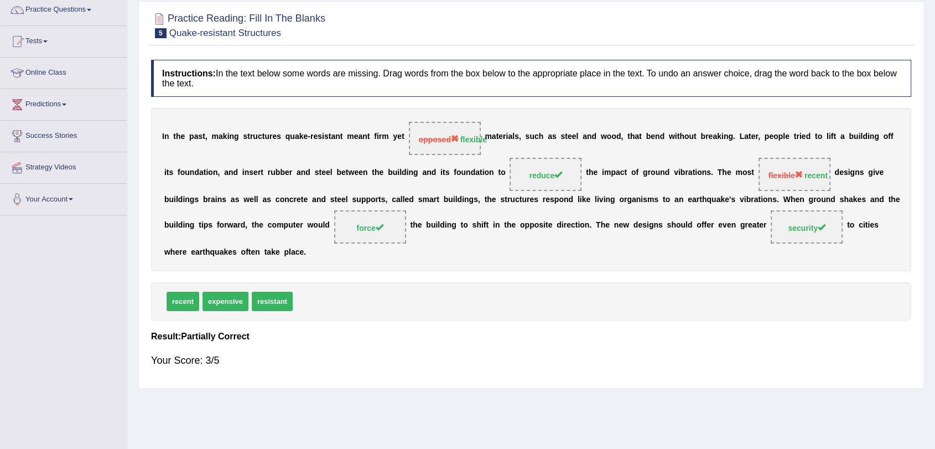
scroll to position [71, 0]
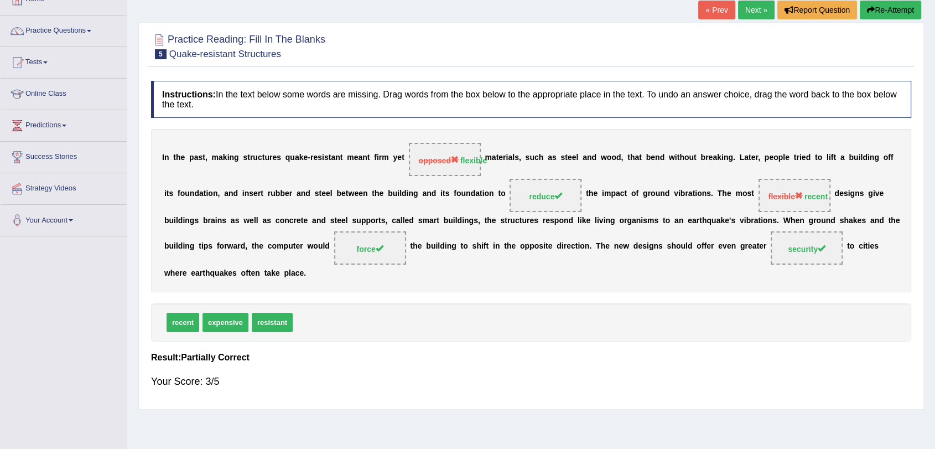
click at [746, 17] on link "Next »" at bounding box center [756, 10] width 37 height 19
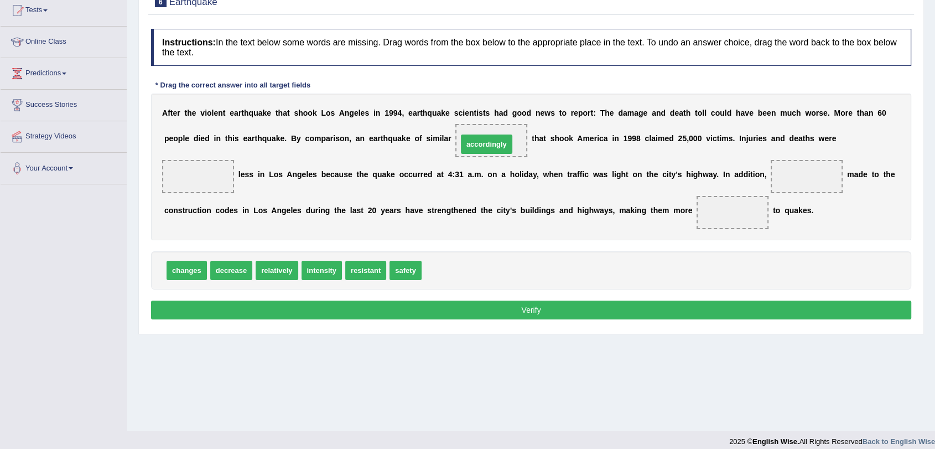
drag, startPoint x: 451, startPoint y: 276, endPoint x: 487, endPoint y: 149, distance: 131.2
drag, startPoint x: 412, startPoint y: 274, endPoint x: 344, endPoint y: 246, distance: 74.2
click at [343, 246] on span "safety" at bounding box center [327, 239] width 32 height 19
drag, startPoint x: 291, startPoint y: 277, endPoint x: 211, endPoint y: 186, distance: 121.1
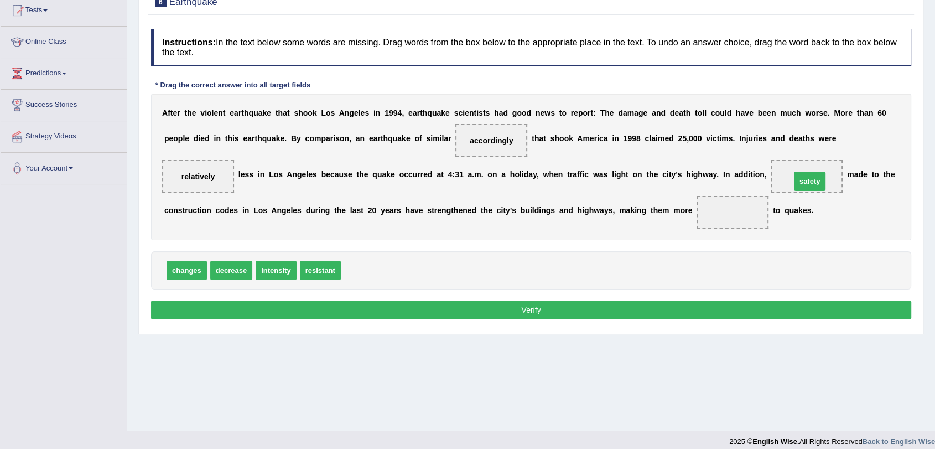
drag, startPoint x: 367, startPoint y: 272, endPoint x: 817, endPoint y: 183, distance: 458.6
drag, startPoint x: 797, startPoint y: 181, endPoint x: 731, endPoint y: 215, distance: 73.2
drag, startPoint x: 192, startPoint y: 268, endPoint x: 814, endPoint y: 173, distance: 629.6
click at [594, 307] on button "Verify" at bounding box center [531, 309] width 760 height 19
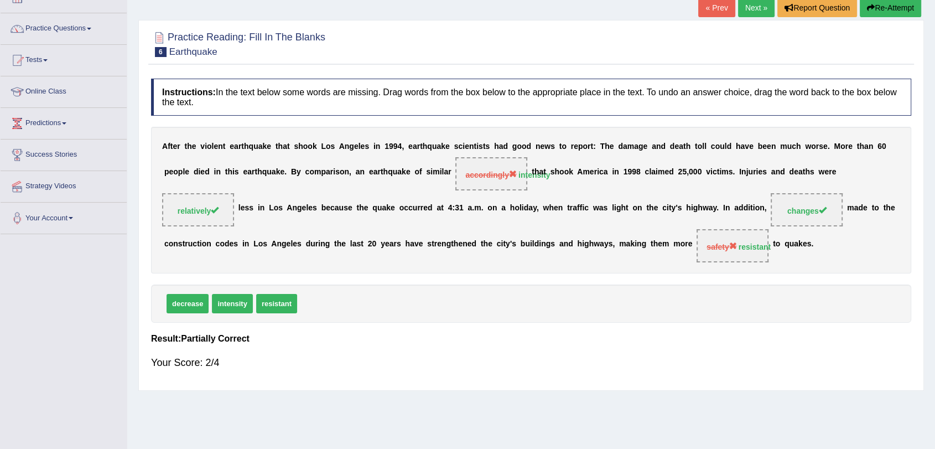
scroll to position [9, 0]
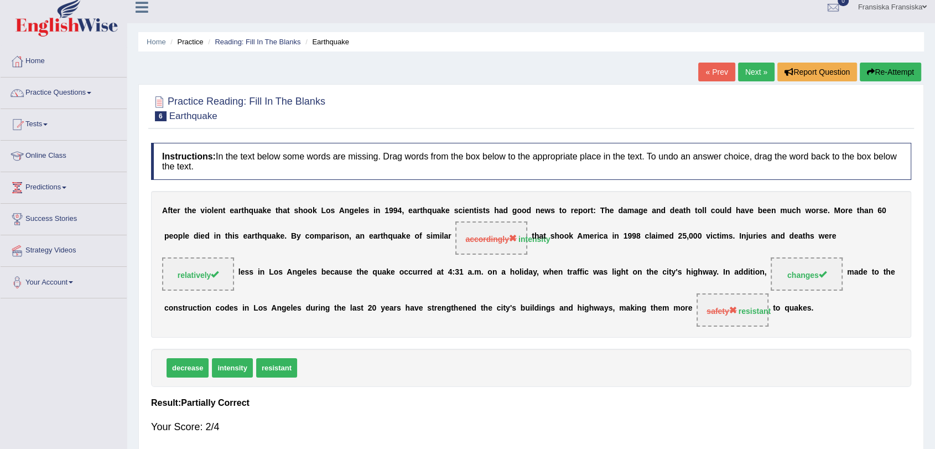
click at [748, 77] on link "Next »" at bounding box center [756, 72] width 37 height 19
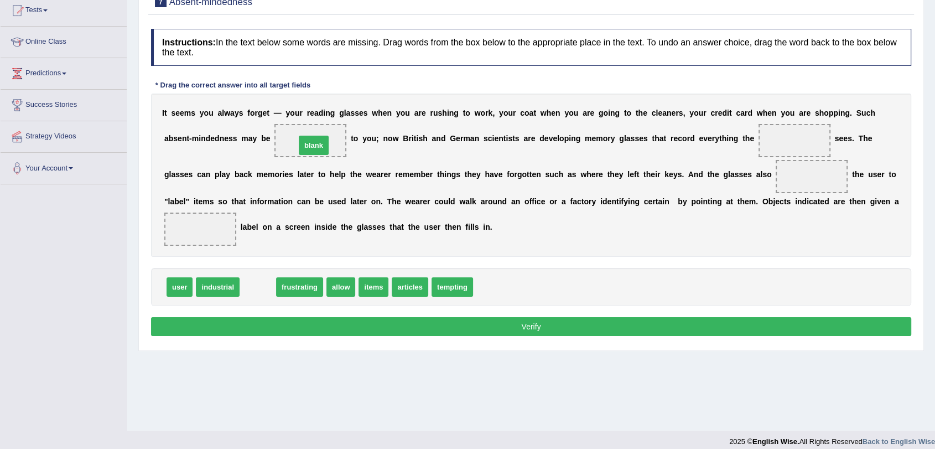
drag, startPoint x: 263, startPoint y: 289, endPoint x: 319, endPoint y: 148, distance: 151.9
drag, startPoint x: 313, startPoint y: 143, endPoint x: 480, endPoint y: 298, distance: 227.8
drag, startPoint x: 179, startPoint y: 287, endPoint x: 306, endPoint y: 143, distance: 192.1
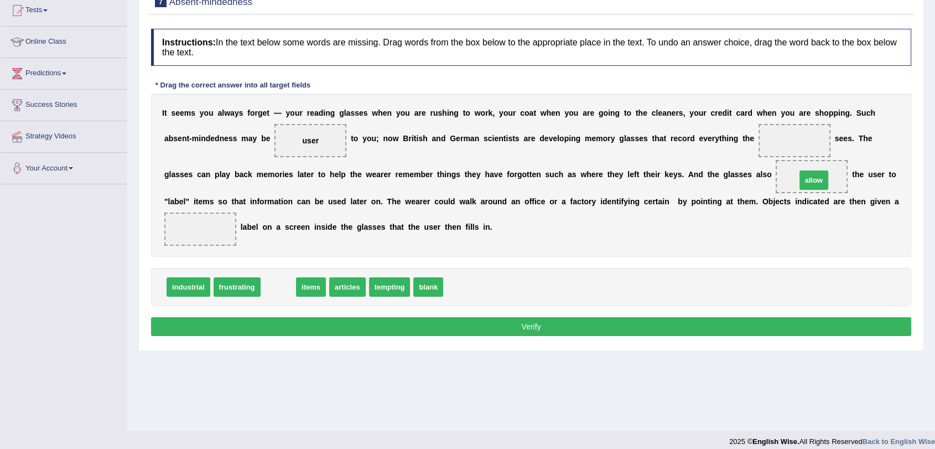
drag, startPoint x: 283, startPoint y: 286, endPoint x: 819, endPoint y: 179, distance: 546.1
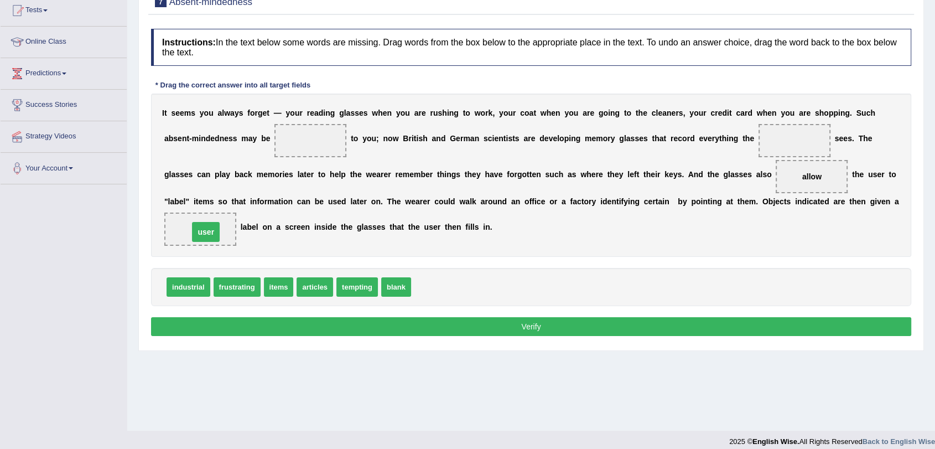
drag, startPoint x: 309, startPoint y: 138, endPoint x: 205, endPoint y: 228, distance: 137.7
drag, startPoint x: 250, startPoint y: 287, endPoint x: 321, endPoint y: 138, distance: 164.6
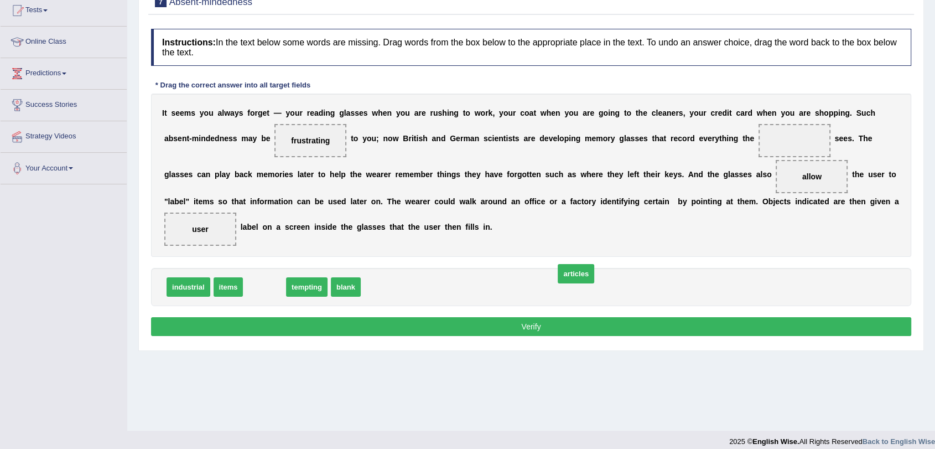
drag, startPoint x: 271, startPoint y: 289, endPoint x: 474, endPoint y: 298, distance: 203.2
drag, startPoint x: 225, startPoint y: 286, endPoint x: 786, endPoint y: 145, distance: 577.9
click at [617, 320] on button "Verify" at bounding box center [531, 326] width 760 height 19
